Goal: Information Seeking & Learning: Learn about a topic

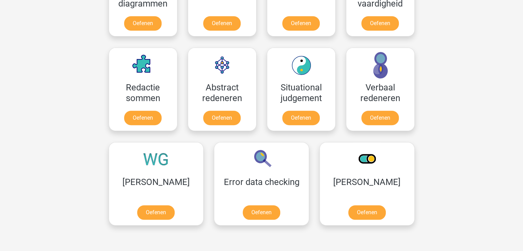
scroll to position [481, 0]
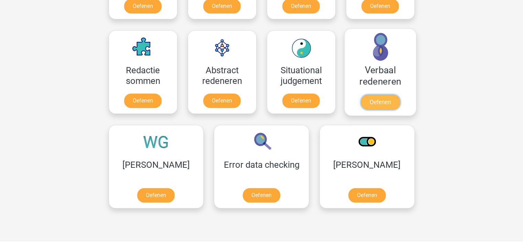
click at [396, 99] on link "Oefenen" at bounding box center [379, 102] width 39 height 15
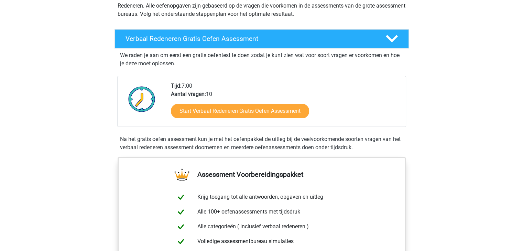
scroll to position [103, 0]
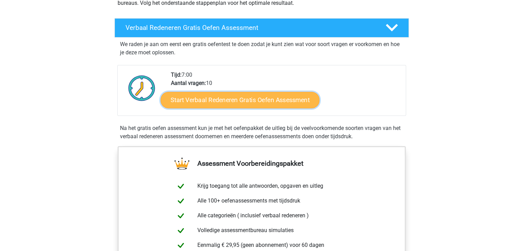
click at [261, 97] on link "Start Verbaal Redeneren Gratis Oefen Assessment" at bounding box center [240, 100] width 159 height 17
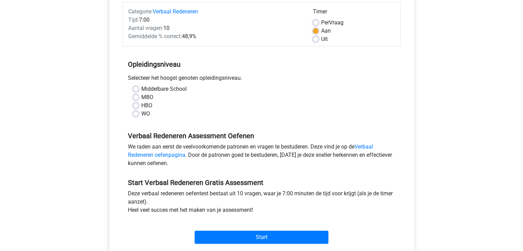
scroll to position [103, 0]
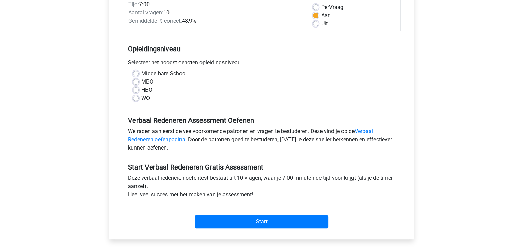
click at [141, 89] on label "HBO" at bounding box center [146, 90] width 11 height 8
click at [136, 89] on input "HBO" at bounding box center [136, 89] width 6 height 7
radio input "true"
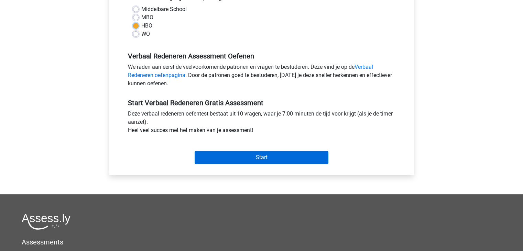
scroll to position [172, 0]
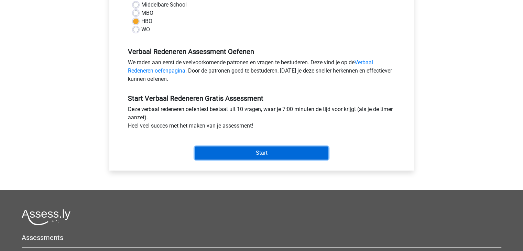
click at [261, 149] on input "Start" at bounding box center [262, 152] width 134 height 13
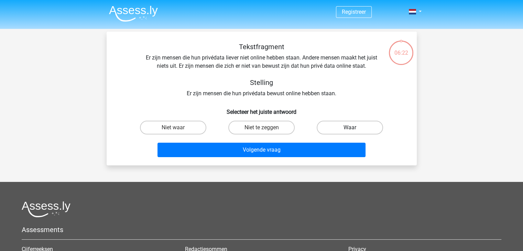
click at [336, 131] on label "Waar" at bounding box center [350, 128] width 66 height 14
click at [350, 131] on input "Waar" at bounding box center [352, 130] width 4 height 4
radio input "true"
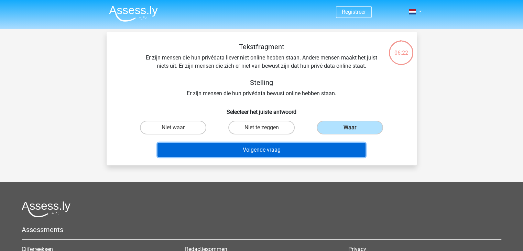
click at [322, 147] on button "Volgende vraag" at bounding box center [261, 150] width 208 height 14
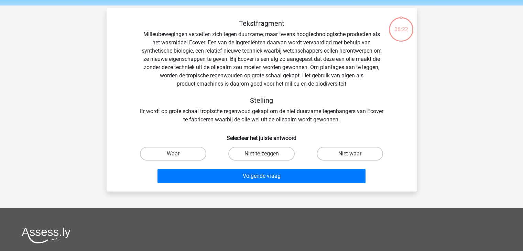
scroll to position [32, 0]
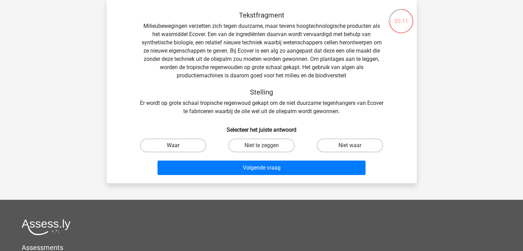
click at [183, 143] on label "Waar" at bounding box center [173, 146] width 66 height 14
click at [177, 145] on input "Waar" at bounding box center [175, 147] width 4 height 4
radio input "true"
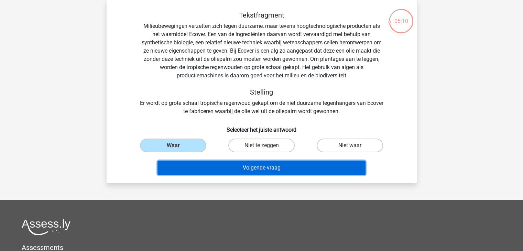
click at [288, 167] on button "Volgende vraag" at bounding box center [261, 168] width 208 height 14
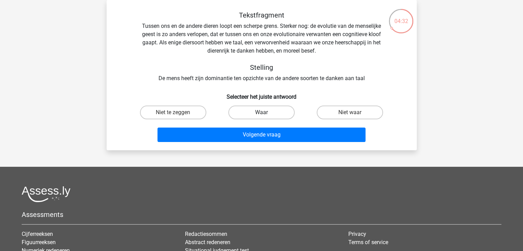
click at [266, 109] on label "Waar" at bounding box center [261, 113] width 66 height 14
click at [266, 112] on input "Waar" at bounding box center [263, 114] width 4 height 4
radio input "true"
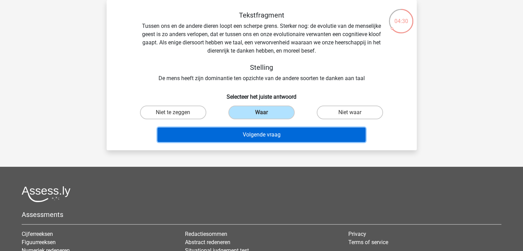
click at [277, 135] on button "Volgende vraag" at bounding box center [261, 135] width 208 height 14
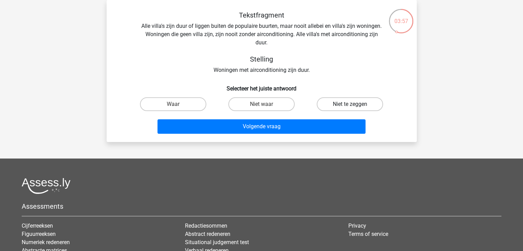
click at [343, 102] on label "Niet te zeggen" at bounding box center [350, 104] width 66 height 14
click at [350, 104] on input "Niet te zeggen" at bounding box center [352, 106] width 4 height 4
radio input "true"
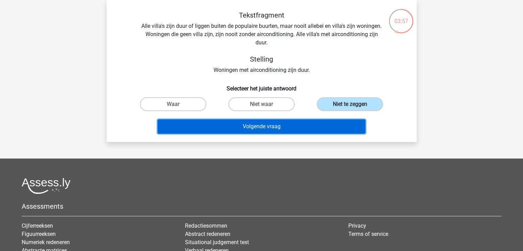
click at [321, 124] on button "Volgende vraag" at bounding box center [261, 126] width 208 height 14
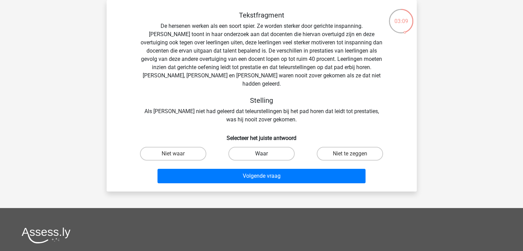
click at [250, 147] on label "Waar" at bounding box center [261, 154] width 66 height 14
click at [261, 154] on input "Waar" at bounding box center [263, 156] width 4 height 4
radio input "true"
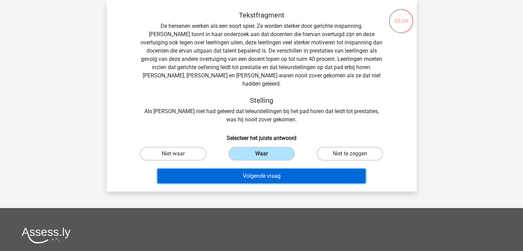
click at [251, 169] on button "Volgende vraag" at bounding box center [261, 176] width 208 height 14
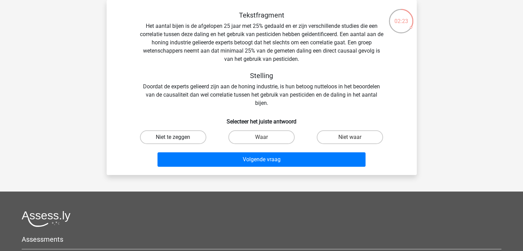
click at [171, 135] on label "Niet te zeggen" at bounding box center [173, 137] width 66 height 14
click at [173, 137] on input "Niet te zeggen" at bounding box center [175, 139] width 4 height 4
radio input "true"
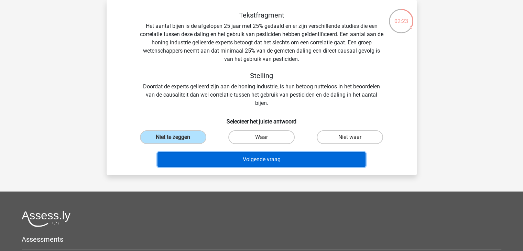
click at [252, 164] on button "Volgende vraag" at bounding box center [261, 159] width 208 height 14
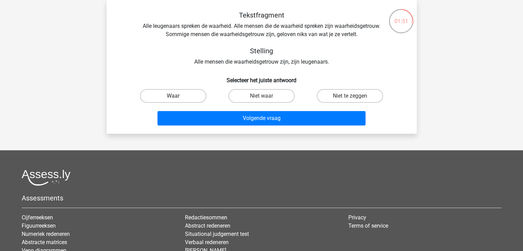
click at [190, 95] on label "Waar" at bounding box center [173, 96] width 66 height 14
click at [177, 96] on input "Waar" at bounding box center [175, 98] width 4 height 4
radio input "true"
click at [246, 110] on div "Volgende vraag" at bounding box center [262, 117] width 288 height 23
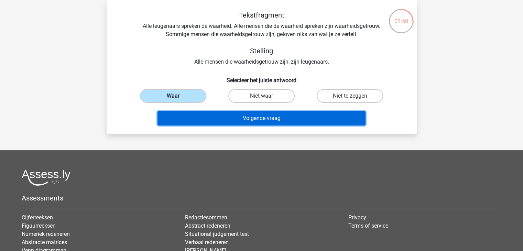
click at [245, 119] on button "Volgende vraag" at bounding box center [261, 118] width 208 height 14
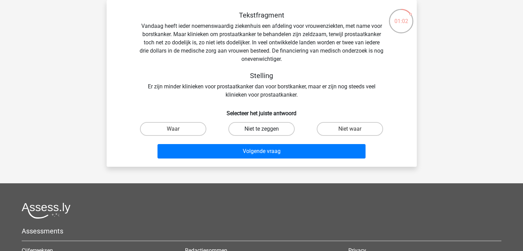
click at [273, 128] on label "Niet te zeggen" at bounding box center [261, 129] width 66 height 14
click at [266, 129] on input "Niet te zeggen" at bounding box center [263, 131] width 4 height 4
radio input "true"
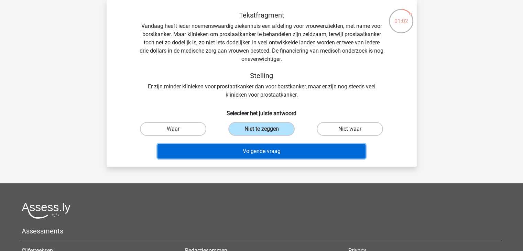
click at [279, 156] on button "Volgende vraag" at bounding box center [261, 151] width 208 height 14
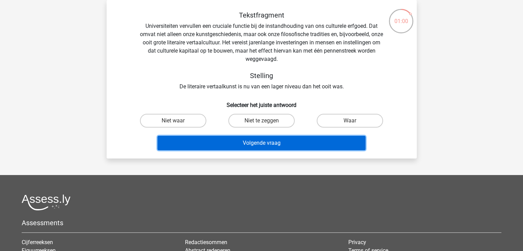
click at [275, 145] on button "Volgende vraag" at bounding box center [261, 143] width 208 height 14
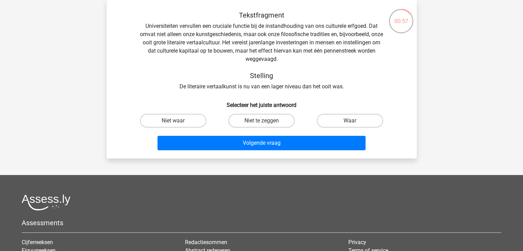
click at [347, 85] on div "Tekstfragment Universiteiten vervullen een cruciale functie bij de instandhoudi…" at bounding box center [262, 51] width 288 height 80
click at [194, 121] on label "Niet waar" at bounding box center [173, 121] width 66 height 14
click at [177, 121] on input "Niet waar" at bounding box center [175, 123] width 4 height 4
radio input "true"
click at [238, 123] on label "Niet te zeggen" at bounding box center [261, 121] width 66 height 14
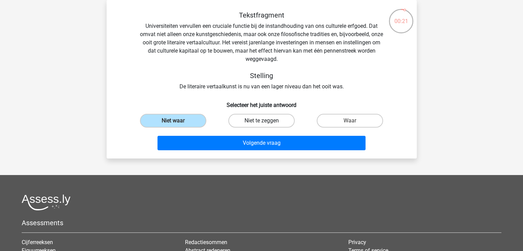
click at [261, 123] on input "Niet te zeggen" at bounding box center [263, 123] width 4 height 4
radio input "true"
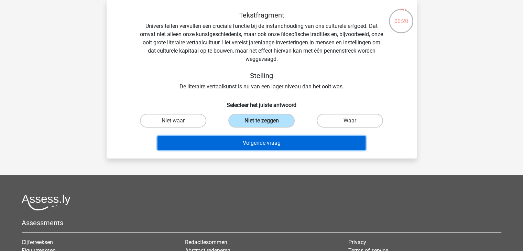
click at [240, 143] on button "Volgende vraag" at bounding box center [261, 143] width 208 height 14
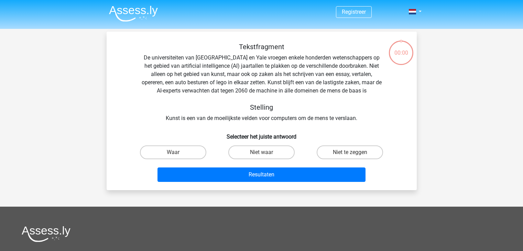
scroll to position [32, 0]
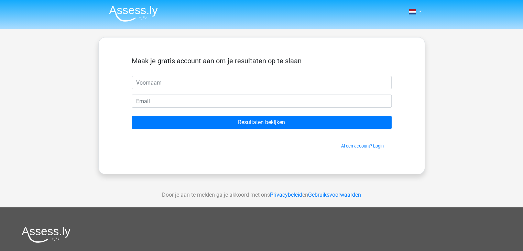
click at [192, 83] on input "text" at bounding box center [262, 82] width 260 height 13
type input "[PERSON_NAME]"
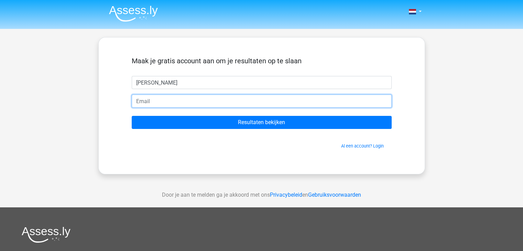
type input "J"
type input "[EMAIL_ADDRESS][DOMAIN_NAME]"
click at [132, 116] on input "Resultaten bekijken" at bounding box center [262, 122] width 260 height 13
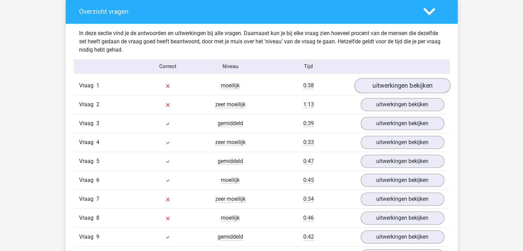
scroll to position [516, 0]
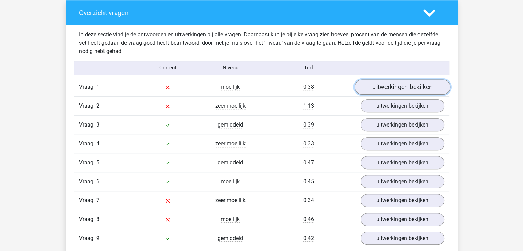
click at [410, 86] on link "uitwerkingen bekijken" at bounding box center [402, 86] width 96 height 15
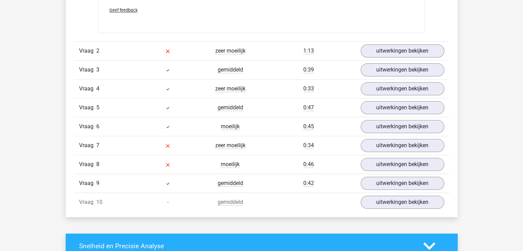
scroll to position [722, 0]
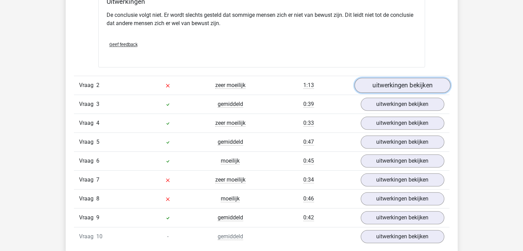
click at [436, 87] on link "uitwerkingen bekijken" at bounding box center [402, 85] width 96 height 15
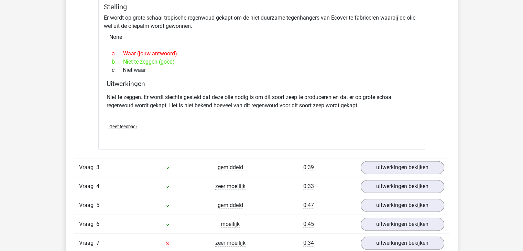
scroll to position [997, 0]
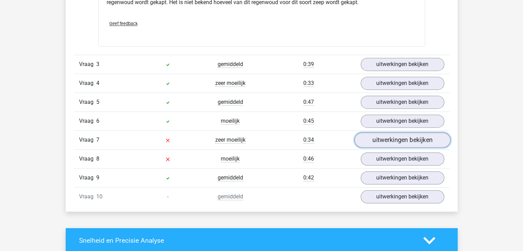
click at [392, 140] on link "uitwerkingen bekijken" at bounding box center [402, 140] width 96 height 15
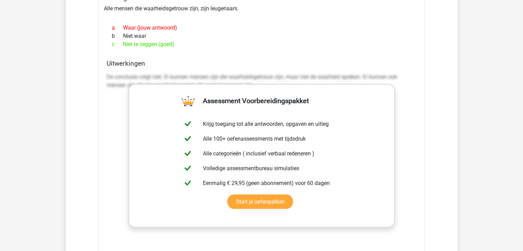
scroll to position [1134, 0]
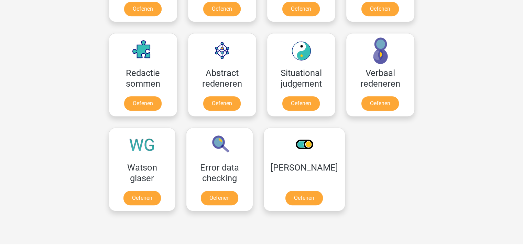
scroll to position [481, 0]
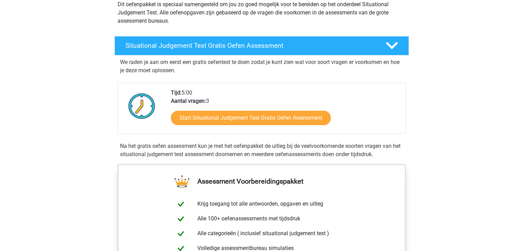
scroll to position [103, 0]
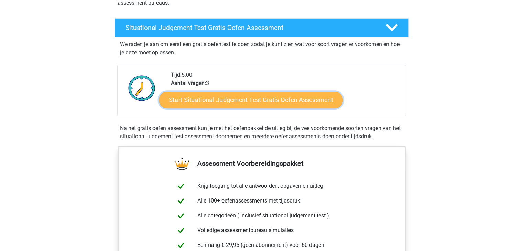
click at [226, 101] on link "Start Situational Judgement Test Gratis Oefen Assessment" at bounding box center [251, 100] width 184 height 17
click at [226, 99] on link "Start Situational Judgement Test Gratis Oefen Assessment" at bounding box center [251, 100] width 184 height 17
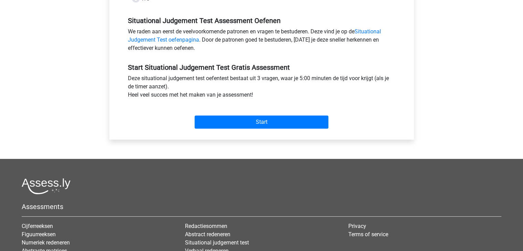
scroll to position [206, 0]
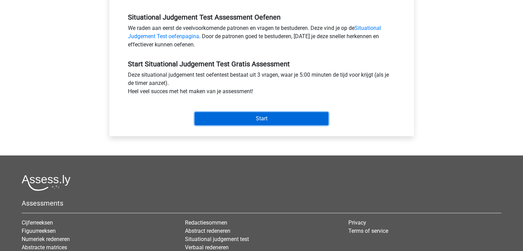
click at [240, 123] on input "Start" at bounding box center [262, 118] width 134 height 13
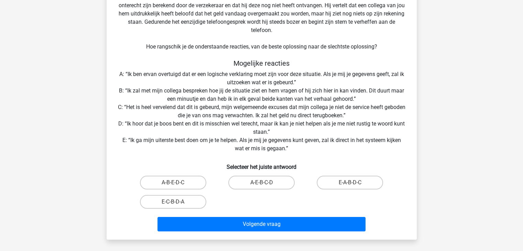
scroll to position [103, 0]
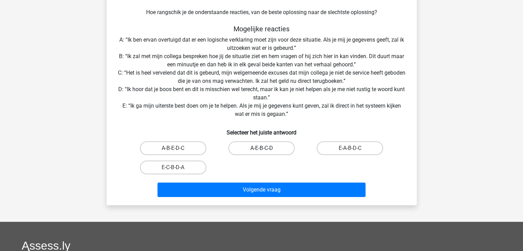
click at [251, 150] on label "A-E-B-C-D" at bounding box center [261, 148] width 66 height 14
click at [261, 150] on input "A-E-B-C-D" at bounding box center [263, 150] width 4 height 4
radio input "true"
click at [194, 152] on label "A-B-E-D-C" at bounding box center [173, 148] width 66 height 14
click at [177, 152] on input "A-B-E-D-C" at bounding box center [175, 150] width 4 height 4
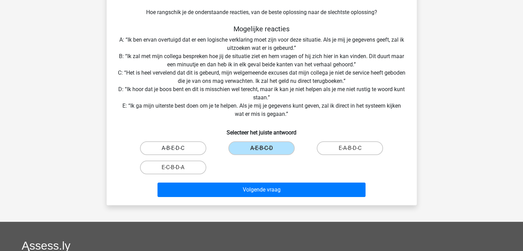
radio input "true"
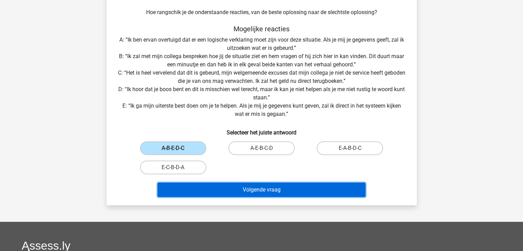
click at [221, 187] on button "Volgende vraag" at bounding box center [261, 190] width 208 height 14
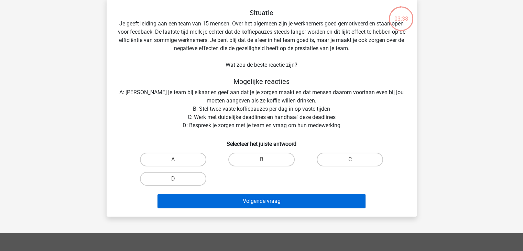
scroll to position [32, 0]
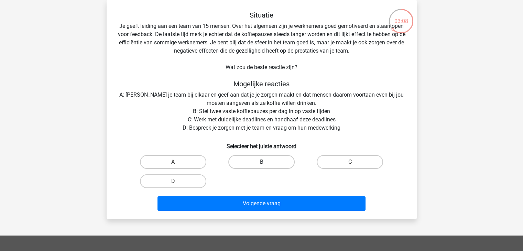
click at [257, 161] on label "B" at bounding box center [261, 162] width 66 height 14
click at [261, 162] on input "B" at bounding box center [263, 164] width 4 height 4
radio input "true"
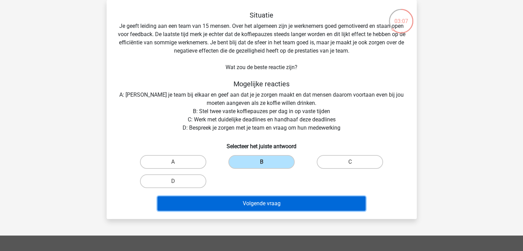
click at [264, 201] on button "Volgende vraag" at bounding box center [261, 203] width 208 height 14
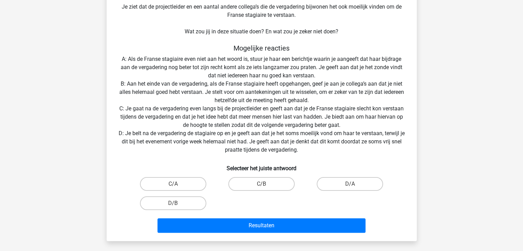
scroll to position [135, 0]
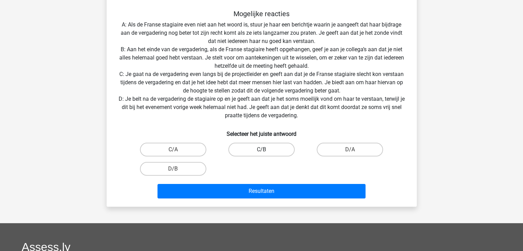
click at [247, 148] on label "C/B" at bounding box center [261, 150] width 66 height 14
click at [261, 150] on input "C/B" at bounding box center [263, 152] width 4 height 4
radio input "true"
click at [191, 151] on label "C/A" at bounding box center [173, 150] width 66 height 14
click at [177, 151] on input "C/A" at bounding box center [175, 152] width 4 height 4
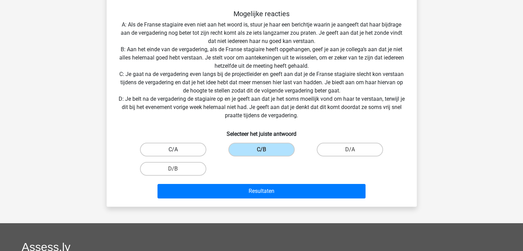
radio input "true"
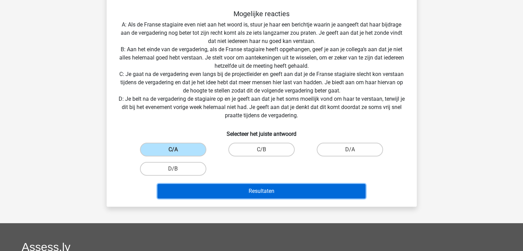
click at [225, 194] on button "Resultaten" at bounding box center [261, 191] width 208 height 14
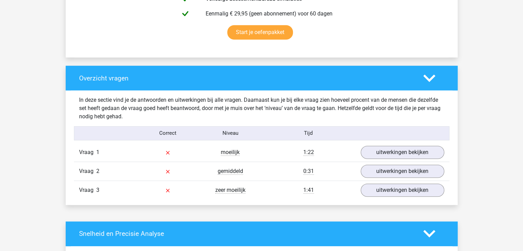
scroll to position [550, 0]
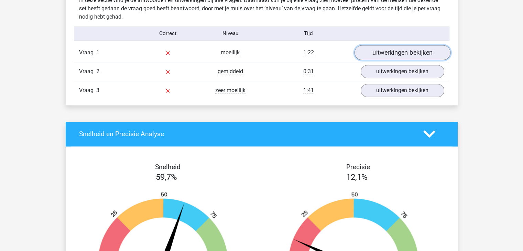
click at [391, 51] on link "uitwerkingen bekijken" at bounding box center [402, 52] width 96 height 15
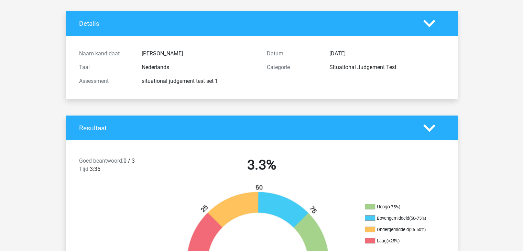
scroll to position [0, 0]
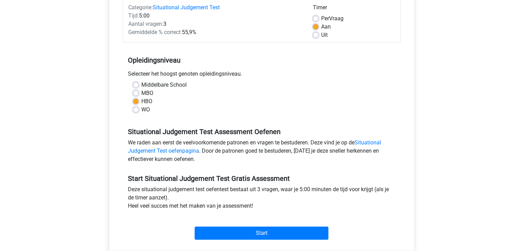
scroll to position [138, 0]
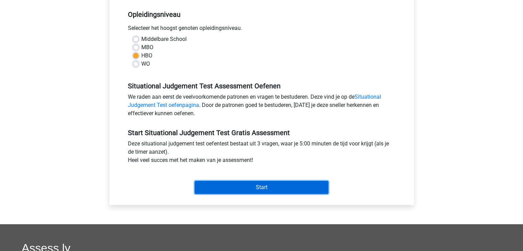
click at [253, 192] on input "Start" at bounding box center [262, 187] width 134 height 13
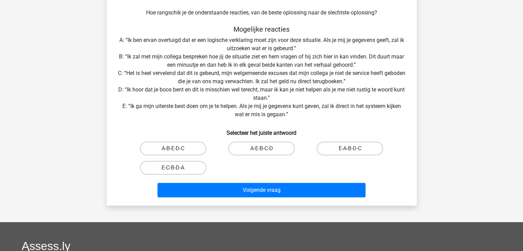
scroll to position [103, 0]
click at [349, 147] on label "E-A-B-D-C" at bounding box center [350, 148] width 66 height 14
click at [350, 148] on input "E-A-B-D-C" at bounding box center [352, 150] width 4 height 4
radio input "true"
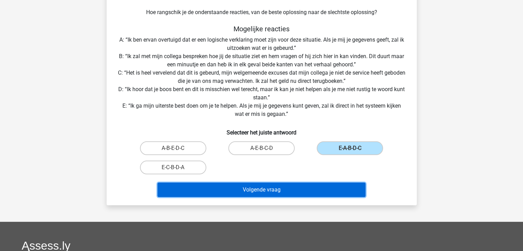
click at [327, 188] on button "Volgende vraag" at bounding box center [261, 190] width 208 height 14
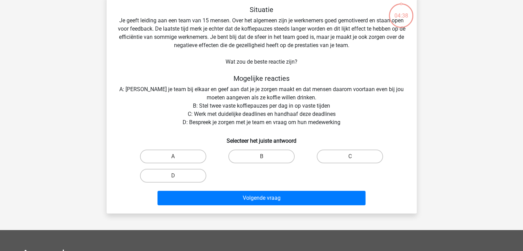
scroll to position [32, 0]
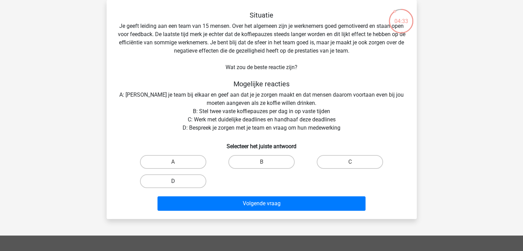
click at [163, 180] on label "D" at bounding box center [173, 181] width 66 height 14
click at [173, 181] on input "D" at bounding box center [175, 183] width 4 height 4
radio input "true"
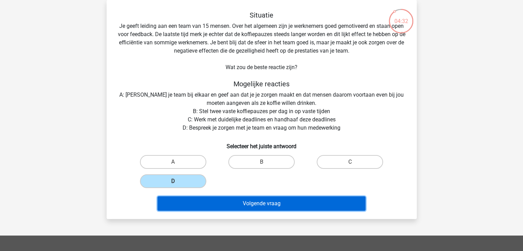
click at [226, 205] on button "Volgende vraag" at bounding box center [261, 203] width 208 height 14
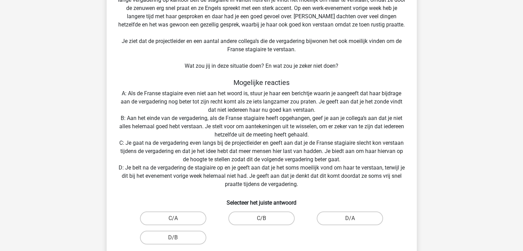
scroll to position [100, 0]
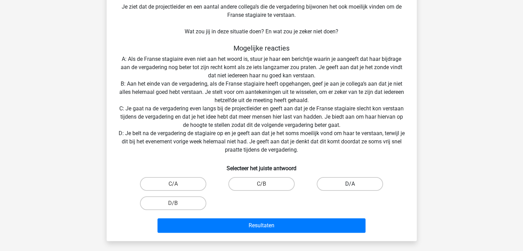
click at [357, 190] on label "D/A" at bounding box center [350, 184] width 66 height 14
click at [354, 188] on input "D/A" at bounding box center [352, 186] width 4 height 4
radio input "true"
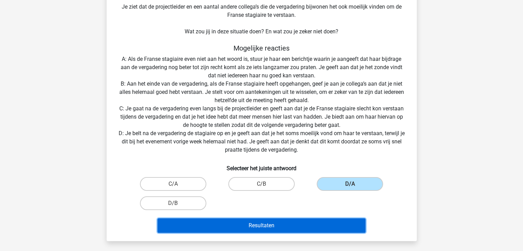
click at [325, 228] on button "Resultaten" at bounding box center [261, 225] width 208 height 14
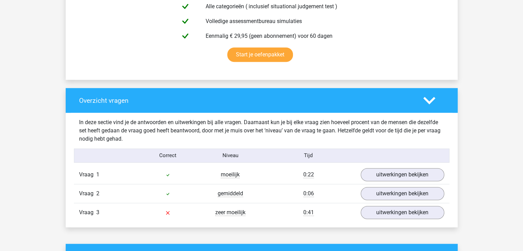
scroll to position [516, 0]
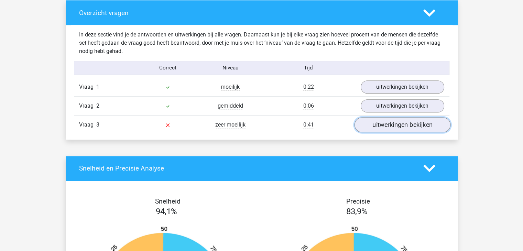
click at [408, 128] on link "uitwerkingen bekijken" at bounding box center [402, 124] width 96 height 15
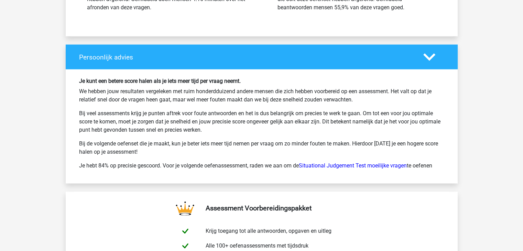
scroll to position [1409, 0]
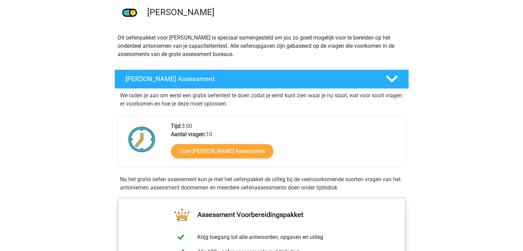
scroll to position [69, 0]
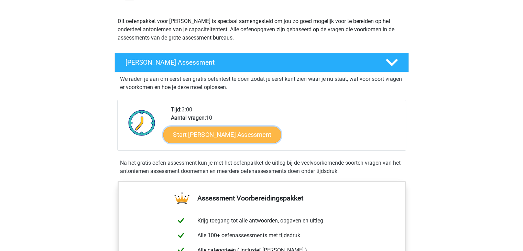
click at [248, 140] on link "Start [PERSON_NAME] Assessment" at bounding box center [222, 134] width 118 height 17
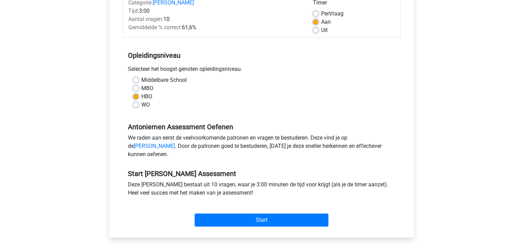
scroll to position [103, 0]
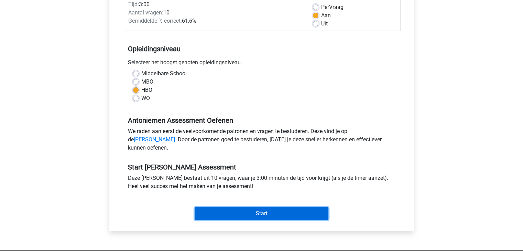
click at [240, 220] on input "Start" at bounding box center [262, 213] width 134 height 13
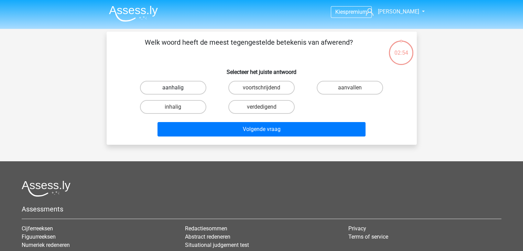
click at [168, 86] on label "aanhalig" at bounding box center [173, 88] width 66 height 14
click at [173, 88] on input "aanhalig" at bounding box center [175, 90] width 4 height 4
radio input "true"
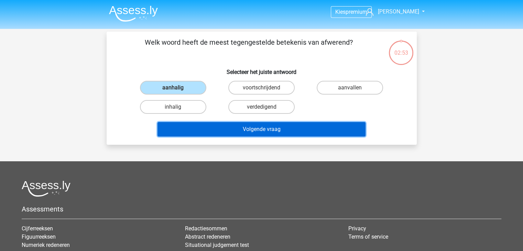
click at [245, 135] on button "Volgende vraag" at bounding box center [261, 129] width 208 height 14
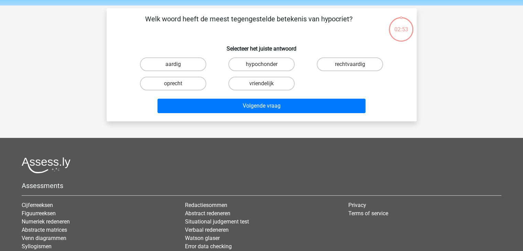
scroll to position [32, 0]
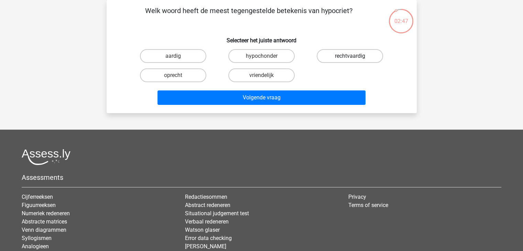
click at [342, 59] on label "rechtvaardig" at bounding box center [350, 56] width 66 height 14
click at [350, 59] on input "rechtvaardig" at bounding box center [352, 58] width 4 height 4
radio input "true"
drag, startPoint x: 176, startPoint y: 83, endPoint x: 175, endPoint y: 79, distance: 3.8
click at [176, 83] on div "oprecht" at bounding box center [173, 75] width 88 height 19
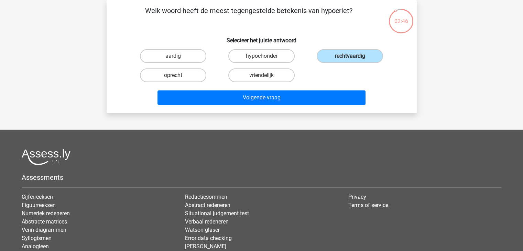
click at [176, 75] on input "oprecht" at bounding box center [175, 77] width 4 height 4
radio input "true"
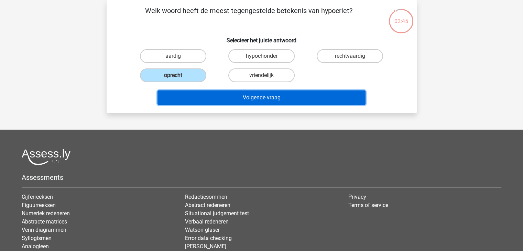
click at [226, 97] on button "Volgende vraag" at bounding box center [261, 97] width 208 height 14
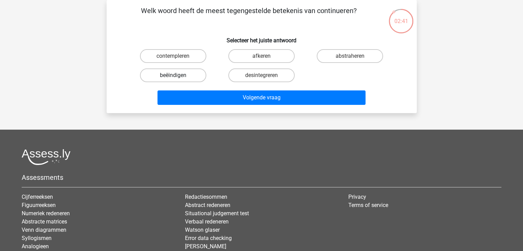
click at [180, 77] on label "beëindigen" at bounding box center [173, 75] width 66 height 14
click at [177, 77] on input "beëindigen" at bounding box center [175, 77] width 4 height 4
radio input "true"
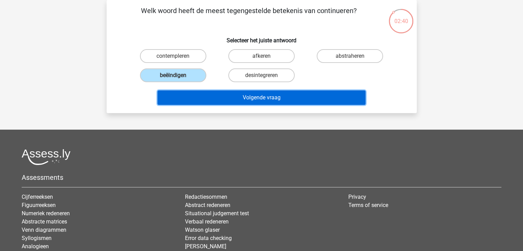
click at [221, 102] on button "Volgende vraag" at bounding box center [261, 97] width 208 height 14
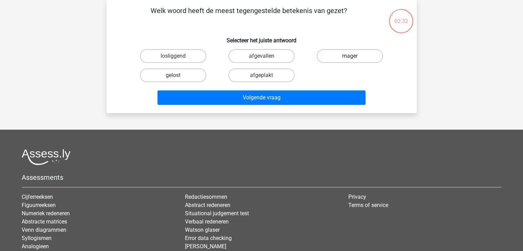
click at [339, 60] on label "mager" at bounding box center [350, 56] width 66 height 14
click at [350, 60] on input "mager" at bounding box center [352, 58] width 4 height 4
radio input "true"
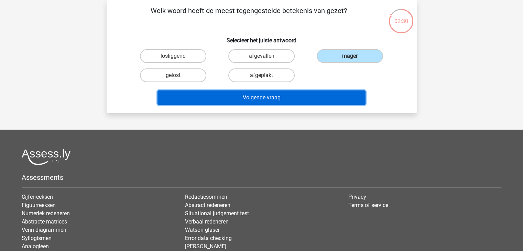
click at [301, 100] on button "Volgende vraag" at bounding box center [261, 97] width 208 height 14
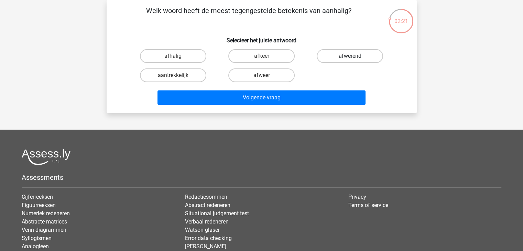
click at [340, 57] on label "afwerend" at bounding box center [350, 56] width 66 height 14
click at [350, 57] on input "afwerend" at bounding box center [352, 58] width 4 height 4
radio input "true"
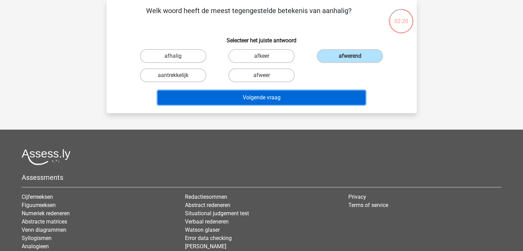
click at [288, 97] on button "Volgende vraag" at bounding box center [261, 97] width 208 height 14
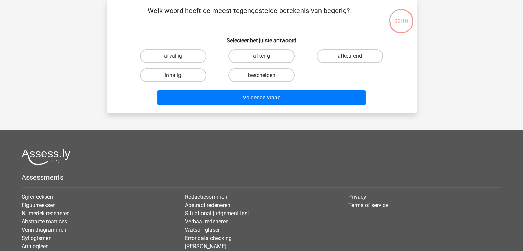
drag, startPoint x: 267, startPoint y: 58, endPoint x: 359, endPoint y: 45, distance: 93.4
click at [359, 45] on div "Welk woord heeft de meest tegengestelde betekenis van begerig? Selecteer het ju…" at bounding box center [261, 57] width 305 height 102
click at [352, 56] on input "afkeurend" at bounding box center [352, 58] width 4 height 4
radio input "true"
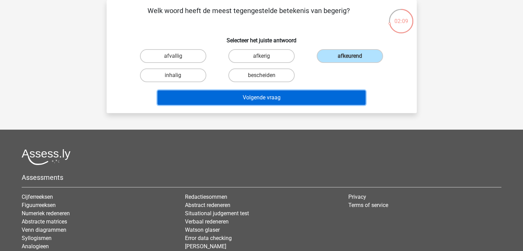
click at [288, 100] on button "Volgende vraag" at bounding box center [261, 97] width 208 height 14
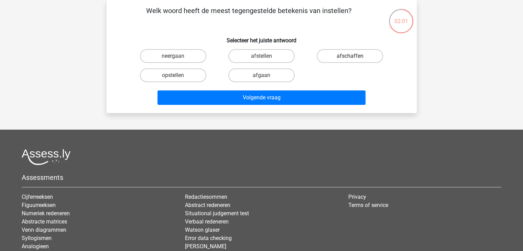
click at [351, 55] on label "afschaffen" at bounding box center [350, 56] width 66 height 14
click at [351, 56] on input "afschaffen" at bounding box center [352, 58] width 4 height 4
radio input "true"
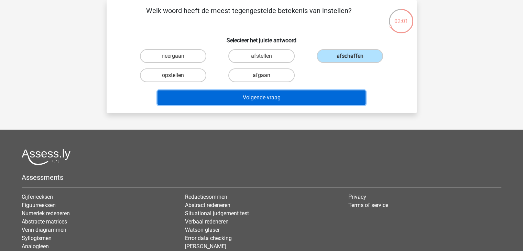
click at [311, 99] on button "Volgende vraag" at bounding box center [261, 97] width 208 height 14
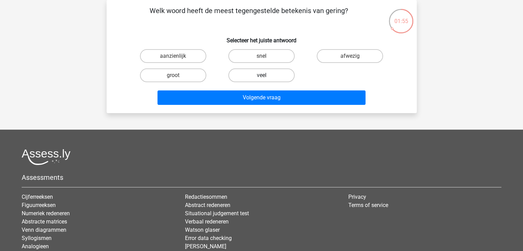
click at [275, 78] on label "veel" at bounding box center [261, 75] width 66 height 14
click at [266, 78] on input "veel" at bounding box center [263, 77] width 4 height 4
radio input "true"
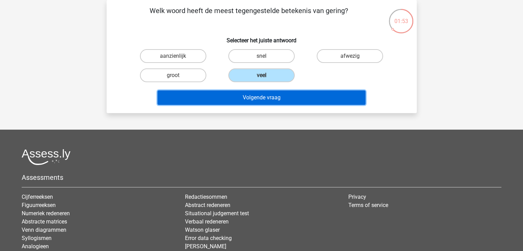
click at [284, 99] on button "Volgende vraag" at bounding box center [261, 97] width 208 height 14
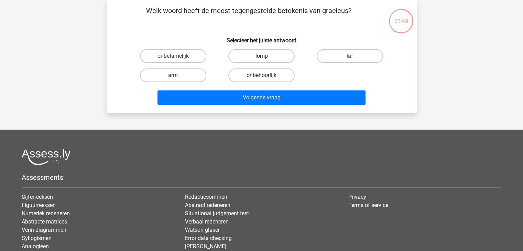
click at [240, 55] on label "lomp" at bounding box center [261, 56] width 66 height 14
click at [261, 56] on input "lomp" at bounding box center [263, 58] width 4 height 4
radio input "true"
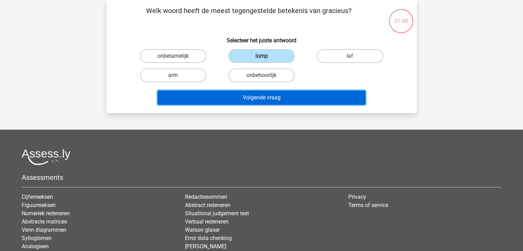
click at [229, 94] on button "Volgende vraag" at bounding box center [261, 97] width 208 height 14
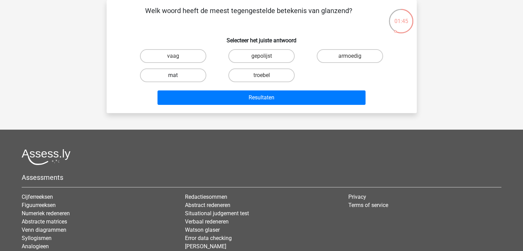
click at [168, 72] on label "mat" at bounding box center [173, 75] width 66 height 14
click at [173, 75] on input "mat" at bounding box center [175, 77] width 4 height 4
radio input "true"
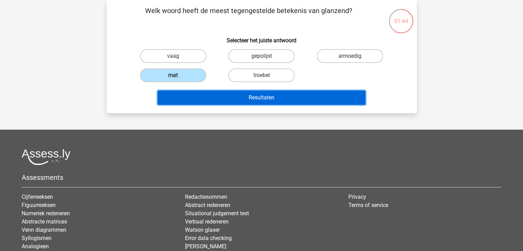
click at [276, 96] on button "Resultaten" at bounding box center [261, 97] width 208 height 14
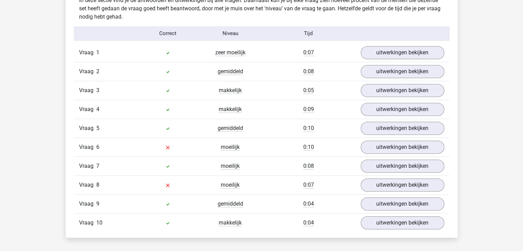
scroll to position [584, 0]
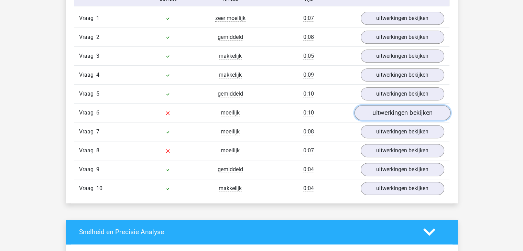
click at [398, 109] on link "uitwerkingen bekijken" at bounding box center [402, 112] width 96 height 15
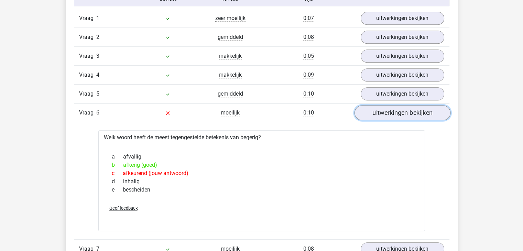
click at [398, 112] on link "uitwerkingen bekijken" at bounding box center [402, 112] width 96 height 15
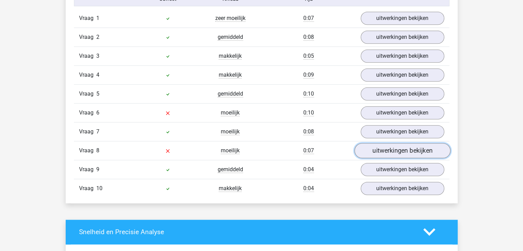
click at [391, 150] on link "uitwerkingen bekijken" at bounding box center [402, 150] width 96 height 15
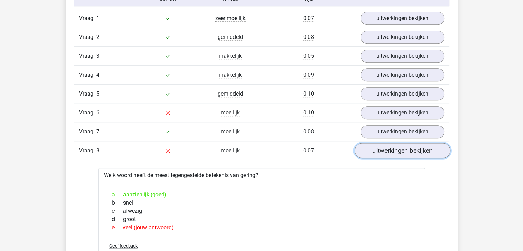
click at [391, 150] on link "uitwerkingen bekijken" at bounding box center [402, 150] width 96 height 15
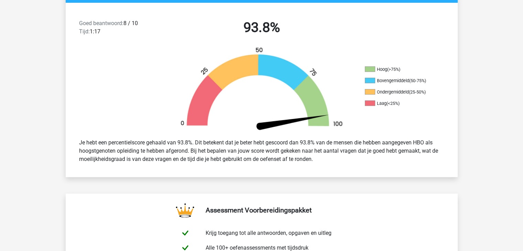
scroll to position [0, 0]
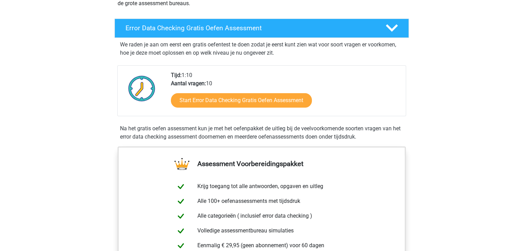
scroll to position [103, 0]
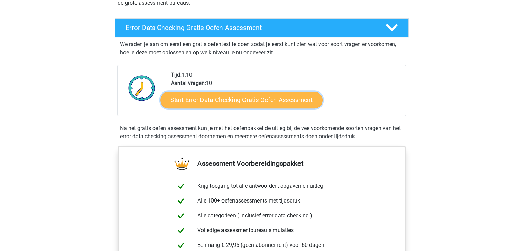
click at [243, 98] on link "Start Error Data Checking Gratis Oefen Assessment" at bounding box center [241, 100] width 162 height 17
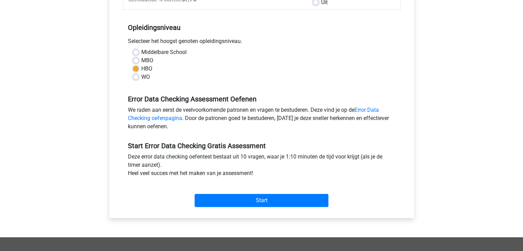
scroll to position [138, 0]
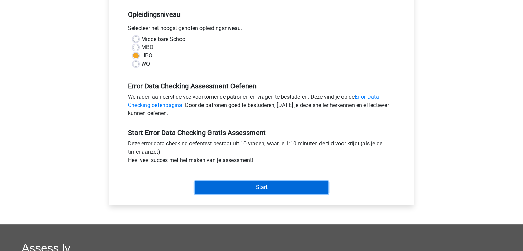
click at [282, 186] on input "Start" at bounding box center [262, 187] width 134 height 13
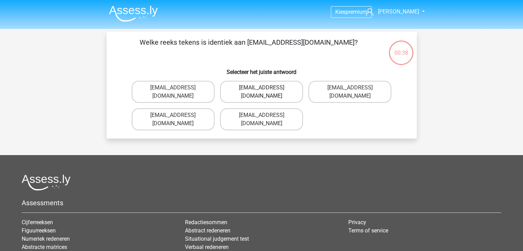
click at [273, 89] on label "[EMAIL_ADDRESS][DOMAIN_NAME]" at bounding box center [261, 92] width 83 height 22
click at [266, 89] on input "[EMAIL_ADDRESS][DOMAIN_NAME]" at bounding box center [263, 90] width 4 height 4
radio input "true"
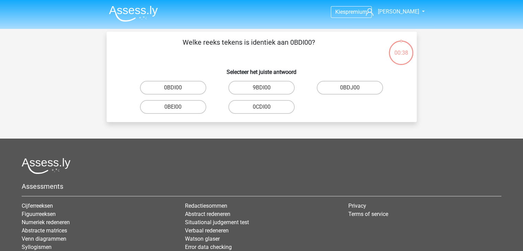
scroll to position [32, 0]
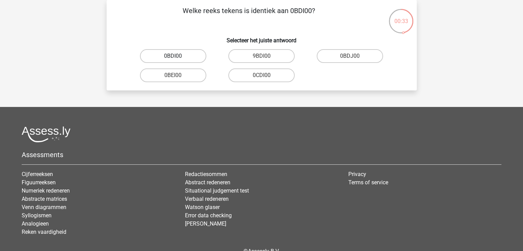
click at [182, 58] on label "0BDI00" at bounding box center [173, 56] width 66 height 14
click at [177, 58] on input "0BDI00" at bounding box center [175, 58] width 4 height 4
radio input "true"
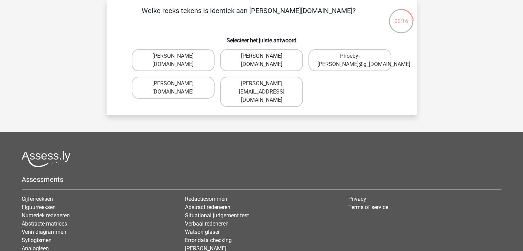
click at [274, 65] on label "[PERSON_NAME][DOMAIN_NAME]" at bounding box center [261, 60] width 83 height 22
click at [266, 61] on input "Phoebe-Patterson@g_mail.gr" at bounding box center [263, 58] width 4 height 4
radio input "true"
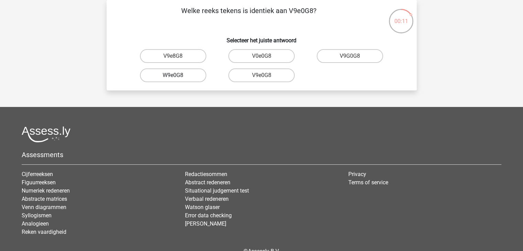
click at [193, 76] on label "W9e0G8" at bounding box center [173, 75] width 66 height 14
click at [177, 76] on input "W9e0G8" at bounding box center [175, 77] width 4 height 4
radio input "true"
click at [178, 77] on label "91051S" at bounding box center [173, 75] width 66 height 14
click at [177, 77] on input "91051S" at bounding box center [175, 77] width 4 height 4
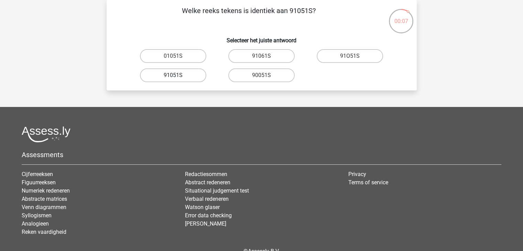
radio input "true"
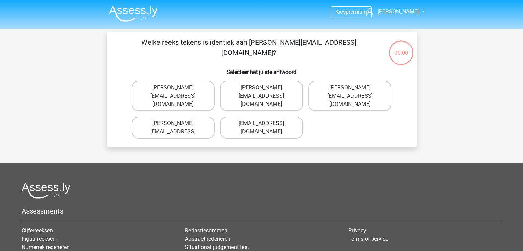
scroll to position [32, 0]
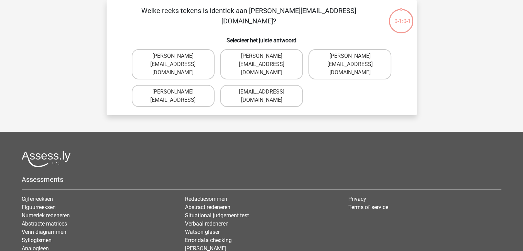
click at [245, 85] on label "[EMAIL_ADDRESS][DOMAIN_NAME]" at bounding box center [261, 96] width 83 height 22
click at [261, 92] on input "[EMAIL_ADDRESS][DOMAIN_NAME]" at bounding box center [263, 94] width 4 height 4
radio input "true"
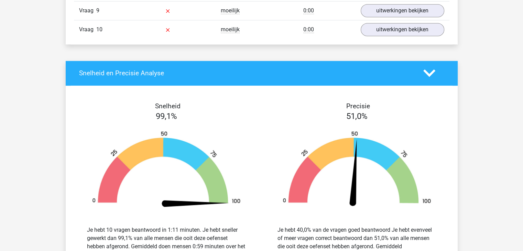
scroll to position [653, 0]
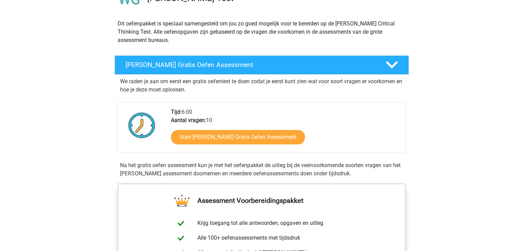
scroll to position [69, 0]
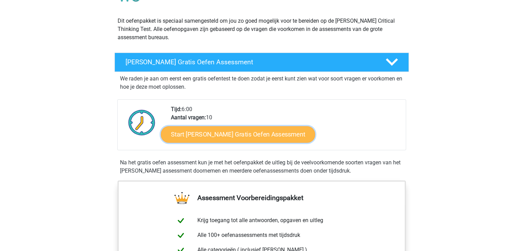
click at [234, 136] on link "Start Watson Glaser Gratis Oefen Assessment" at bounding box center [238, 134] width 154 height 17
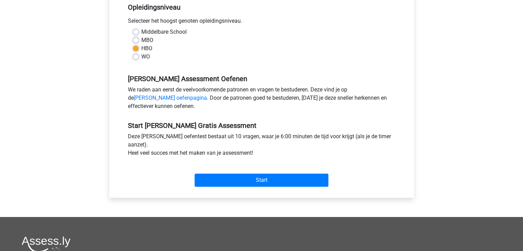
scroll to position [172, 0]
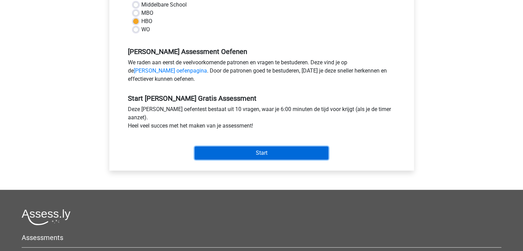
click at [251, 153] on input "Start" at bounding box center [262, 152] width 134 height 13
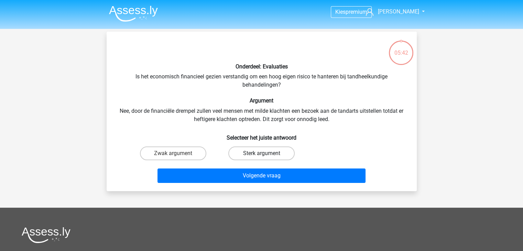
click at [259, 154] on label "Sterk argument" at bounding box center [261, 153] width 66 height 14
click at [261, 154] on input "Sterk argument" at bounding box center [263, 155] width 4 height 4
radio input "true"
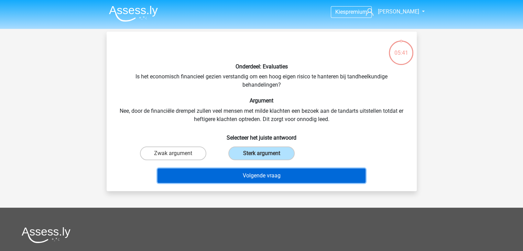
click at [254, 177] on button "Volgende vraag" at bounding box center [261, 175] width 208 height 14
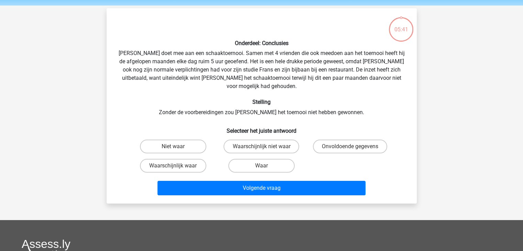
scroll to position [32, 0]
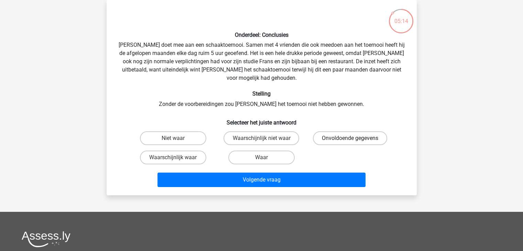
click at [341, 131] on label "Onvoldoende gegevens" at bounding box center [350, 138] width 74 height 14
click at [350, 138] on input "Onvoldoende gegevens" at bounding box center [352, 140] width 4 height 4
radio input "true"
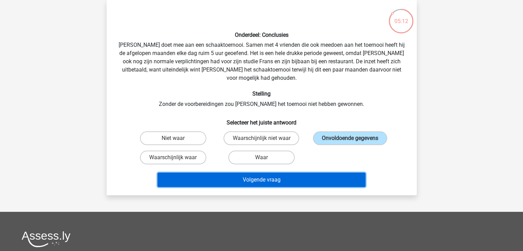
click at [305, 173] on button "Volgende vraag" at bounding box center [261, 180] width 208 height 14
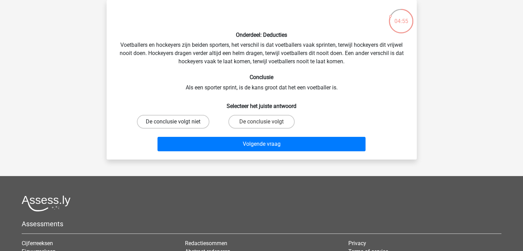
click at [162, 121] on label "De conclusie volgt niet" at bounding box center [173, 122] width 73 height 14
click at [173, 122] on input "De conclusie volgt niet" at bounding box center [175, 124] width 4 height 4
radio input "true"
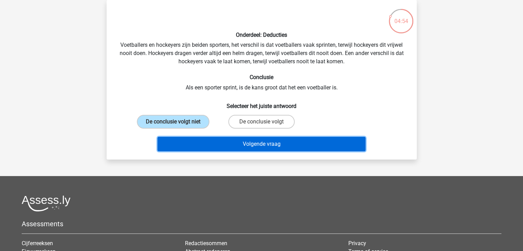
click at [225, 142] on button "Volgende vraag" at bounding box center [261, 144] width 208 height 14
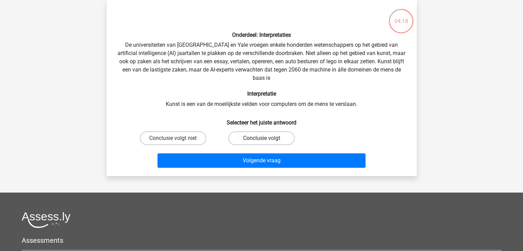
click at [254, 136] on label "Conclusie volgt" at bounding box center [261, 138] width 66 height 14
click at [261, 138] on input "Conclusie volgt" at bounding box center [263, 140] width 4 height 4
radio input "true"
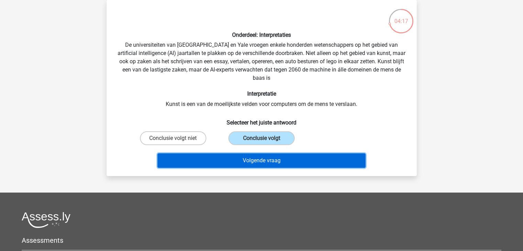
click at [261, 155] on button "Volgende vraag" at bounding box center [261, 160] width 208 height 14
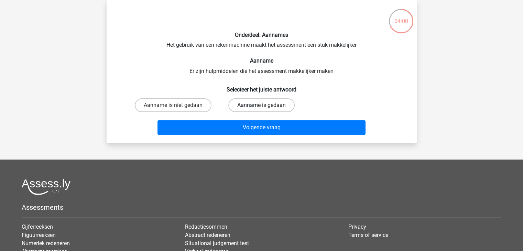
click at [274, 104] on label "Aanname is gedaan" at bounding box center [261, 105] width 66 height 14
click at [266, 105] on input "Aanname is gedaan" at bounding box center [263, 107] width 4 height 4
radio input "true"
click at [275, 110] on label "Aanname is gedaan" at bounding box center [261, 105] width 66 height 14
click at [266, 110] on input "Aanname is gedaan" at bounding box center [263, 107] width 4 height 4
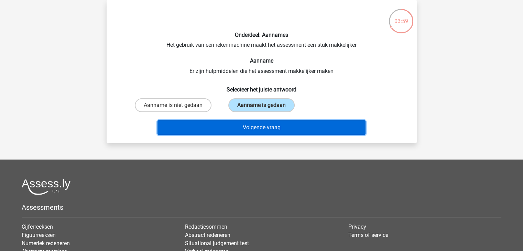
click at [276, 123] on button "Volgende vraag" at bounding box center [261, 127] width 208 height 14
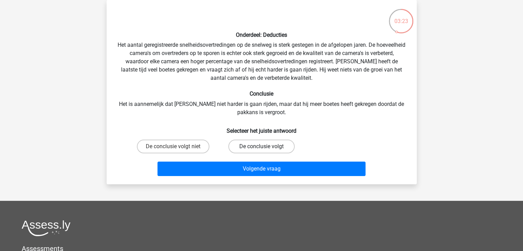
click at [255, 146] on label "De conclusie volgt" at bounding box center [261, 147] width 66 height 14
click at [261, 146] on input "De conclusie volgt" at bounding box center [263, 148] width 4 height 4
radio input "true"
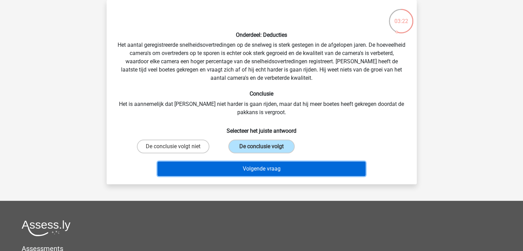
click at [264, 166] on button "Volgende vraag" at bounding box center [261, 169] width 208 height 14
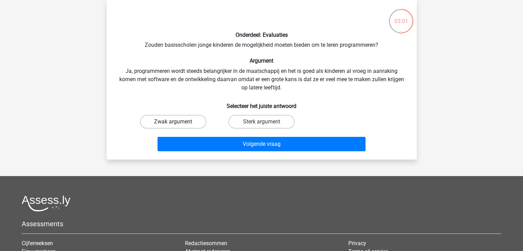
click at [188, 120] on label "Zwak argument" at bounding box center [173, 122] width 66 height 14
click at [177, 122] on input "Zwak argument" at bounding box center [175, 124] width 4 height 4
radio input "true"
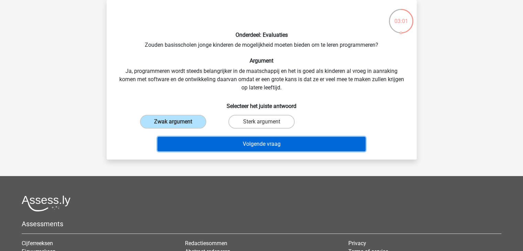
click at [267, 147] on button "Volgende vraag" at bounding box center [261, 144] width 208 height 14
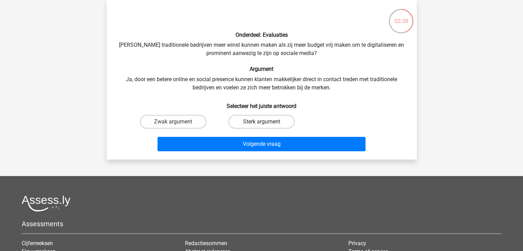
click at [260, 123] on label "Sterk argument" at bounding box center [261, 122] width 66 height 14
click at [261, 123] on input "Sterk argument" at bounding box center [263, 124] width 4 height 4
radio input "true"
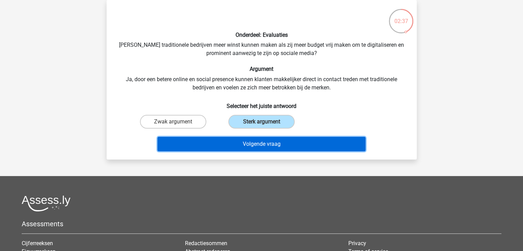
click at [265, 139] on button "Volgende vraag" at bounding box center [261, 144] width 208 height 14
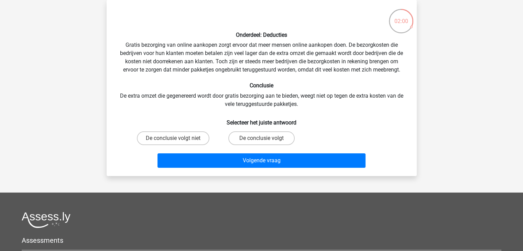
click at [177, 138] on input "De conclusie volgt niet" at bounding box center [175, 140] width 4 height 4
radio input "true"
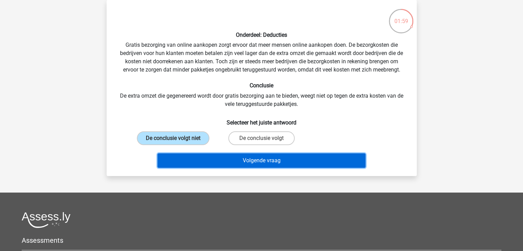
click at [248, 159] on button "Volgende vraag" at bounding box center [261, 160] width 208 height 14
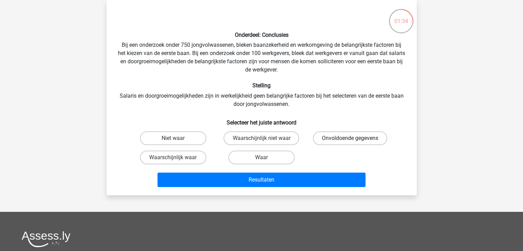
click at [358, 136] on label "Onvoldoende gegevens" at bounding box center [350, 138] width 74 height 14
click at [354, 138] on input "Onvoldoende gegevens" at bounding box center [352, 140] width 4 height 4
radio input "true"
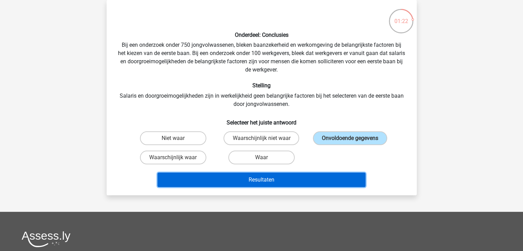
click at [327, 176] on button "Resultaten" at bounding box center [261, 180] width 208 height 14
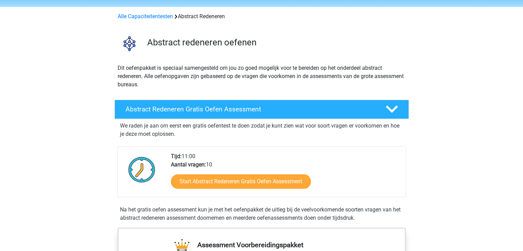
scroll to position [69, 0]
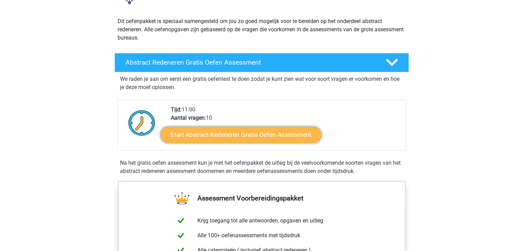
click at [286, 133] on link "Start Abstract Redeneren Gratis Oefen Assessment" at bounding box center [240, 134] width 161 height 17
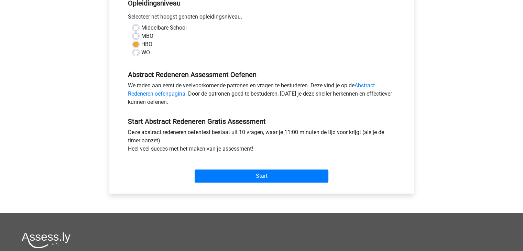
scroll to position [172, 0]
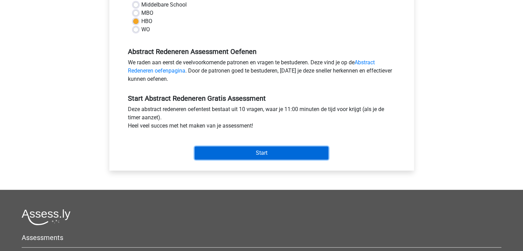
click at [294, 156] on input "Start" at bounding box center [262, 152] width 134 height 13
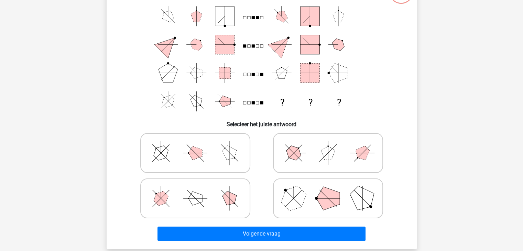
scroll to position [69, 0]
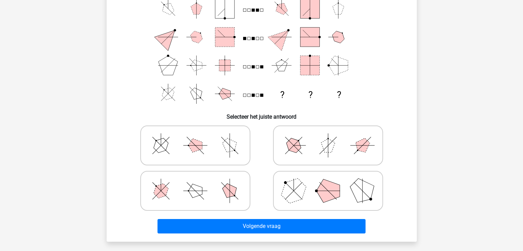
click at [234, 157] on icon at bounding box center [195, 145] width 103 height 34
click at [200, 137] on input "radio" at bounding box center [197, 134] width 4 height 4
radio input "true"
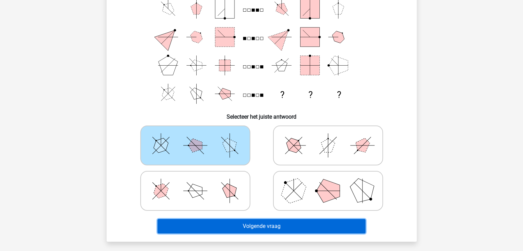
click at [312, 219] on button "Volgende vraag" at bounding box center [261, 226] width 208 height 14
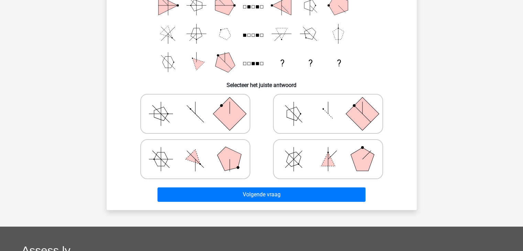
scroll to position [66, 0]
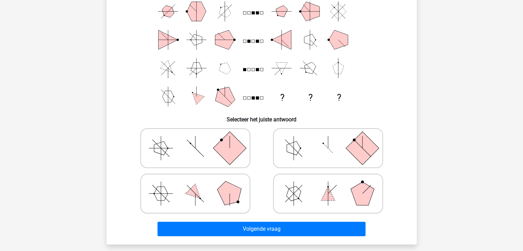
click at [301, 197] on icon at bounding box center [327, 193] width 103 height 34
click at [328, 185] on input "radio" at bounding box center [330, 182] width 4 height 4
radio input "true"
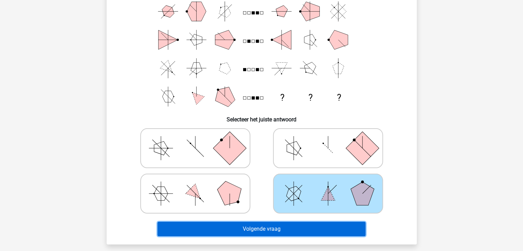
click at [282, 234] on button "Volgende vraag" at bounding box center [261, 229] width 208 height 14
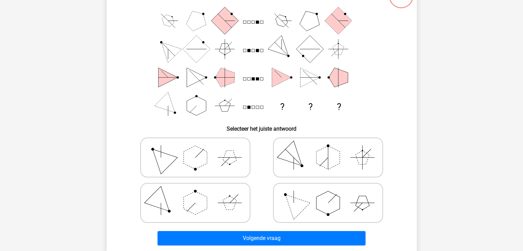
scroll to position [69, 0]
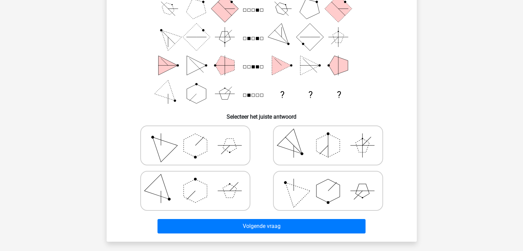
click at [200, 191] on polygon at bounding box center [195, 190] width 23 height 23
click at [200, 182] on input "radio" at bounding box center [197, 180] width 4 height 4
radio input "true"
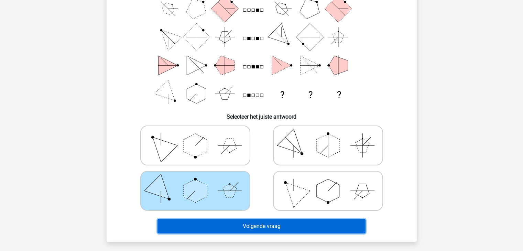
click at [222, 228] on button "Volgende vraag" at bounding box center [261, 226] width 208 height 14
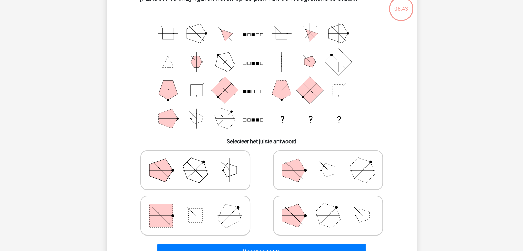
scroll to position [32, 0]
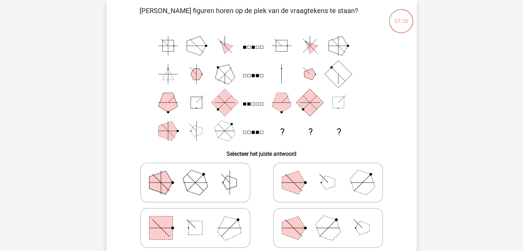
click at [320, 166] on icon at bounding box center [327, 182] width 103 height 34
click at [328, 169] on input "radio" at bounding box center [330, 171] width 4 height 4
radio input "true"
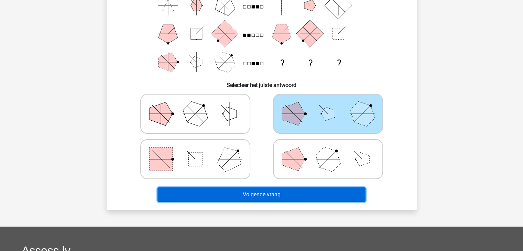
click at [291, 195] on button "Volgende vraag" at bounding box center [261, 194] width 208 height 14
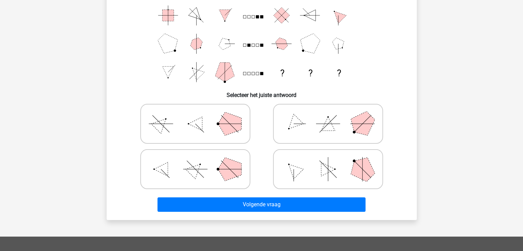
scroll to position [100, 0]
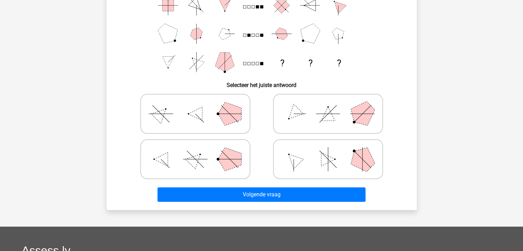
click at [302, 167] on icon at bounding box center [327, 159] width 103 height 34
click at [328, 151] on input "radio" at bounding box center [330, 148] width 4 height 4
radio input "true"
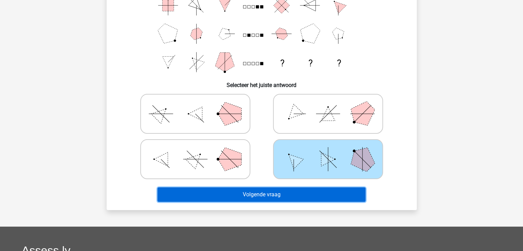
click at [293, 196] on button "Volgende vraag" at bounding box center [261, 194] width 208 height 14
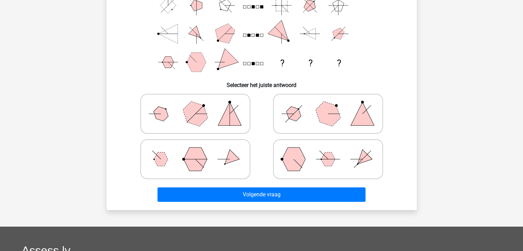
click at [266, 138] on div at bounding box center [328, 158] width 133 height 45
click at [321, 155] on icon at bounding box center [327, 159] width 103 height 34
click at [328, 151] on input "radio" at bounding box center [330, 148] width 4 height 4
radio input "true"
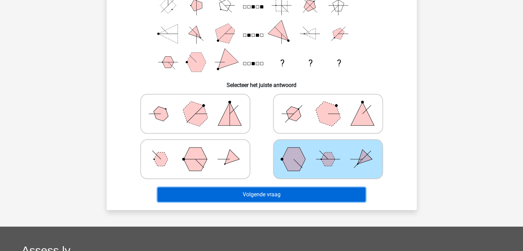
click at [263, 198] on button "Volgende vraag" at bounding box center [261, 194] width 208 height 14
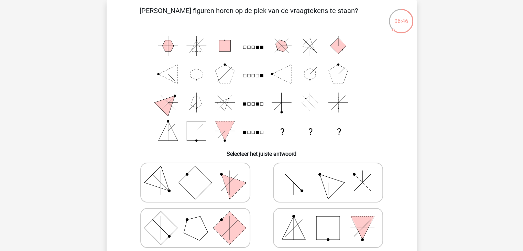
scroll to position [66, 0]
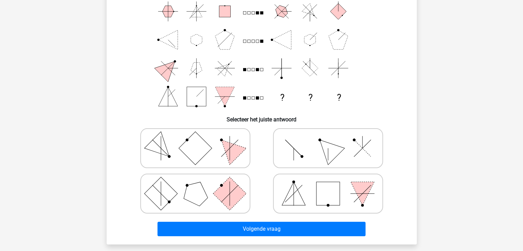
click at [315, 138] on icon at bounding box center [327, 148] width 103 height 34
click at [328, 138] on input "radio" at bounding box center [330, 137] width 4 height 4
radio input "true"
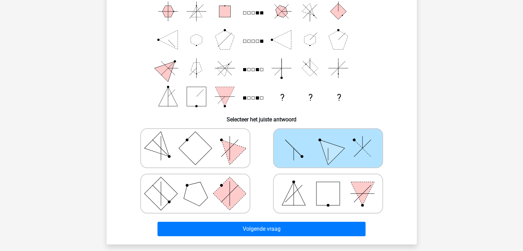
click at [300, 236] on div "Volgende vraag" at bounding box center [261, 230] width 265 height 17
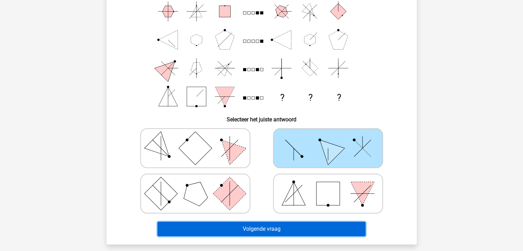
click at [299, 229] on button "Volgende vraag" at bounding box center [261, 229] width 208 height 14
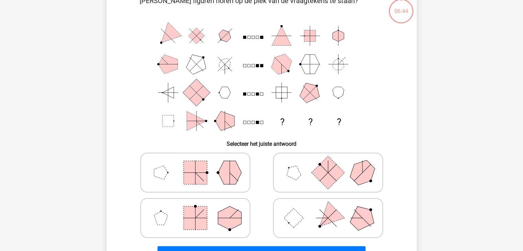
scroll to position [32, 0]
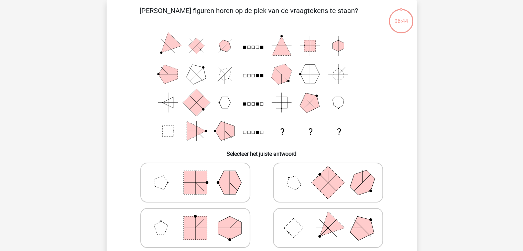
click at [343, 195] on icon at bounding box center [327, 182] width 103 height 34
click at [332, 174] on input "radio" at bounding box center [330, 171] width 4 height 4
radio input "true"
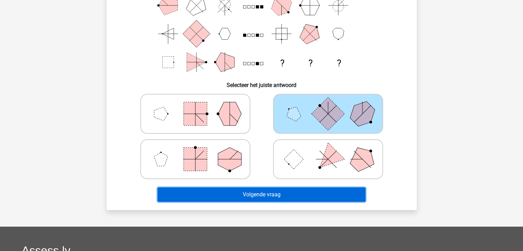
click at [297, 196] on button "Volgende vraag" at bounding box center [261, 194] width 208 height 14
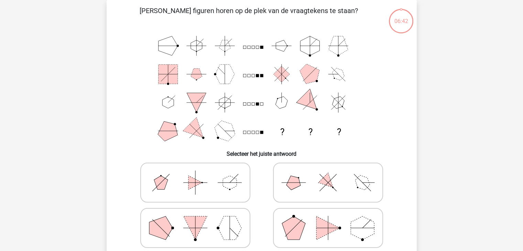
click at [316, 189] on icon at bounding box center [327, 182] width 103 height 34
click at [328, 174] on input "radio" at bounding box center [330, 171] width 4 height 4
radio input "true"
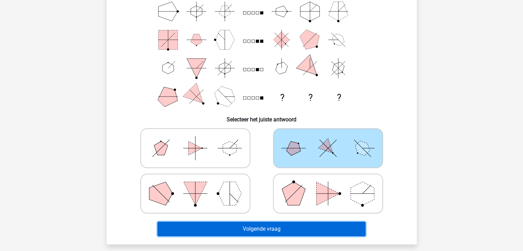
click at [269, 225] on button "Volgende vraag" at bounding box center [261, 229] width 208 height 14
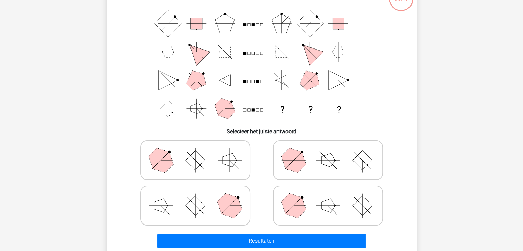
scroll to position [66, 0]
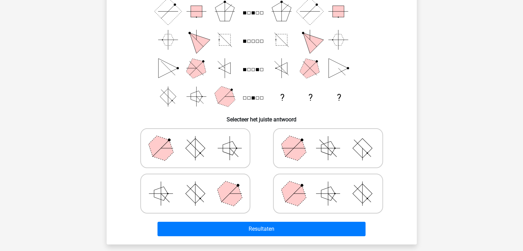
click at [209, 205] on icon at bounding box center [195, 193] width 103 height 34
click at [200, 185] on input "radio" at bounding box center [197, 182] width 4 height 4
radio input "true"
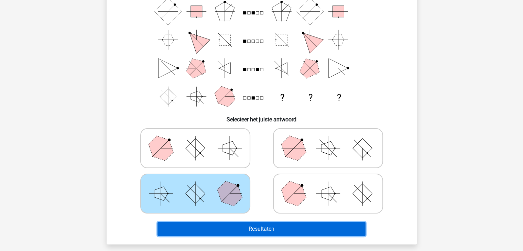
click at [261, 230] on button "Resultaten" at bounding box center [261, 229] width 208 height 14
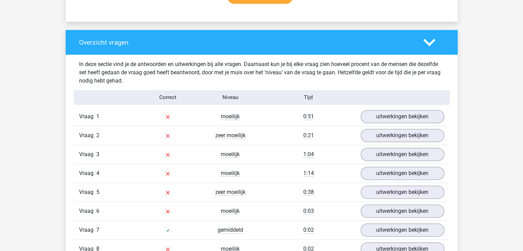
scroll to position [481, 0]
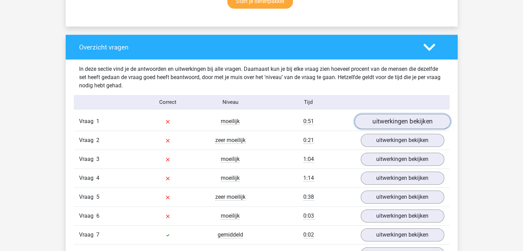
click at [391, 123] on link "uitwerkingen bekijken" at bounding box center [402, 121] width 96 height 15
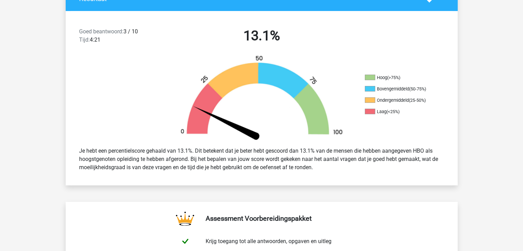
scroll to position [103, 0]
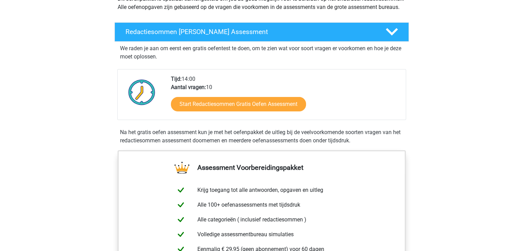
scroll to position [103, 0]
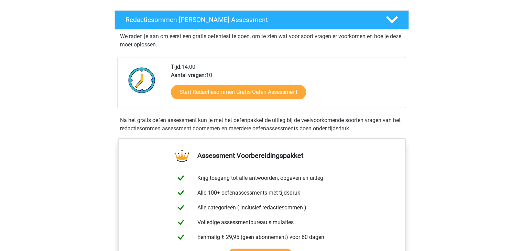
drag, startPoint x: 485, startPoint y: 95, endPoint x: 442, endPoint y: 43, distance: 67.8
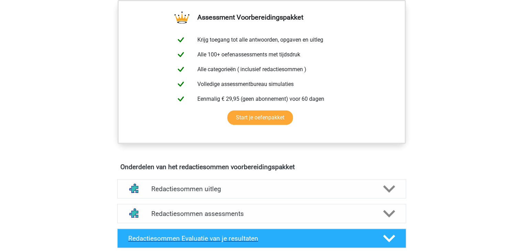
scroll to position [241, 0]
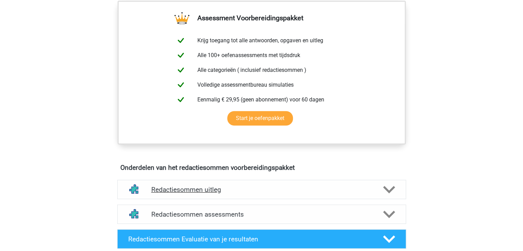
click at [208, 194] on h4 "Redactiesommen uitleg" at bounding box center [261, 190] width 221 height 8
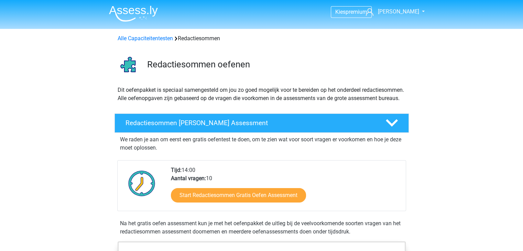
scroll to position [0, 0]
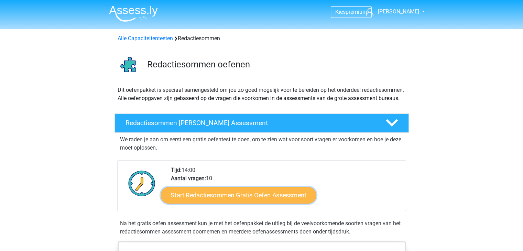
click at [233, 203] on link "Start Redactiesommen Gratis Oefen Assessment" at bounding box center [238, 195] width 155 height 17
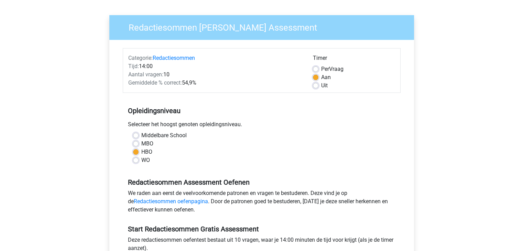
scroll to position [138, 0]
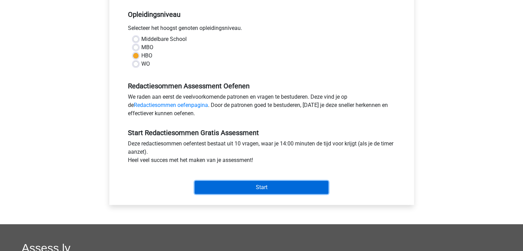
click at [224, 186] on input "Start" at bounding box center [262, 187] width 134 height 13
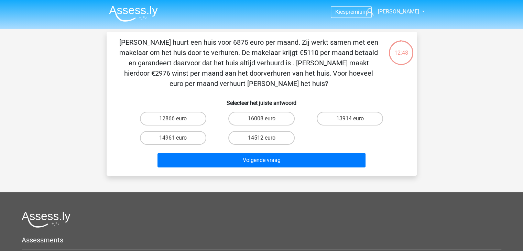
click at [176, 139] on input "14961 euro" at bounding box center [175, 140] width 4 height 4
radio input "true"
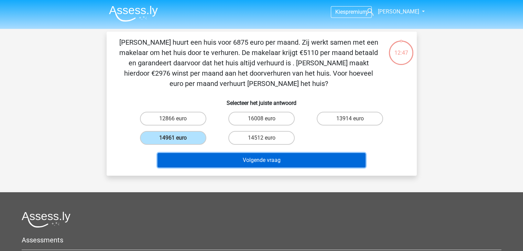
click at [241, 157] on button "Volgende vraag" at bounding box center [261, 160] width 208 height 14
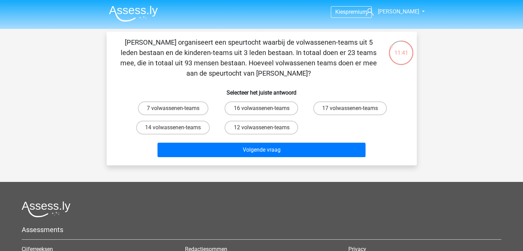
drag, startPoint x: 195, startPoint y: 92, endPoint x: 184, endPoint y: 94, distance: 11.9
click at [195, 92] on h6 "Selecteer het juiste antwoord" at bounding box center [262, 90] width 288 height 12
click at [173, 105] on label "7 volwassenen-teams" at bounding box center [173, 108] width 70 height 14
click at [173, 108] on input "7 volwassenen-teams" at bounding box center [175, 110] width 4 height 4
radio input "true"
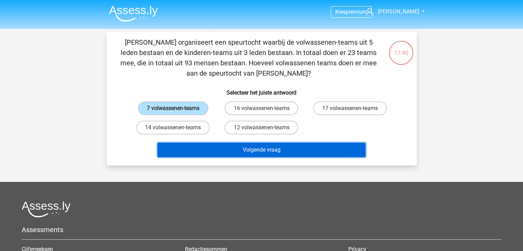
click at [263, 148] on button "Volgende vraag" at bounding box center [261, 150] width 208 height 14
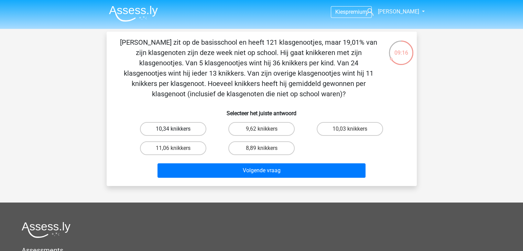
click at [192, 130] on label "10,34 knikkers" at bounding box center [173, 129] width 66 height 14
click at [177, 130] on input "10,34 knikkers" at bounding box center [175, 131] width 4 height 4
radio input "true"
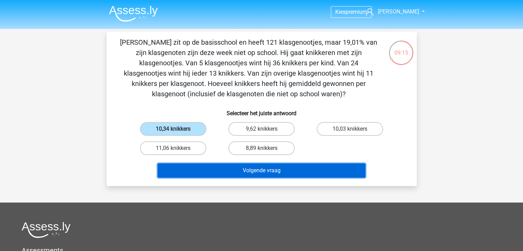
click at [237, 171] on button "Volgende vraag" at bounding box center [261, 170] width 208 height 14
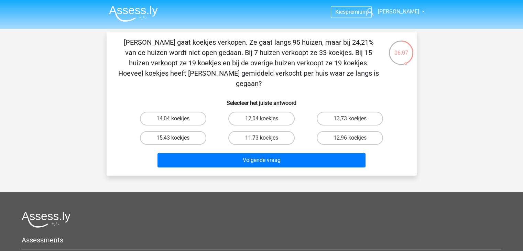
click at [162, 131] on label "15,43 koekjes" at bounding box center [173, 138] width 66 height 14
click at [173, 138] on input "15,43 koekjes" at bounding box center [175, 140] width 4 height 4
radio input "true"
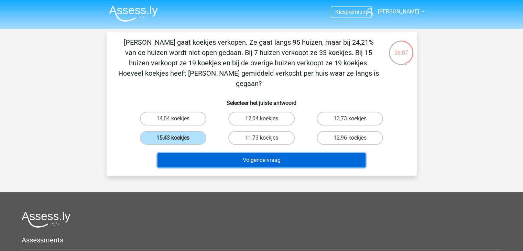
click at [210, 153] on button "Volgende vraag" at bounding box center [261, 160] width 208 height 14
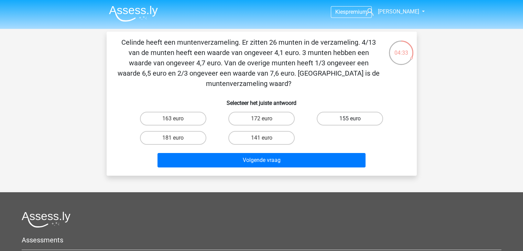
click at [366, 117] on label "155 euro" at bounding box center [350, 119] width 66 height 14
click at [354, 119] on input "155 euro" at bounding box center [352, 121] width 4 height 4
radio input "true"
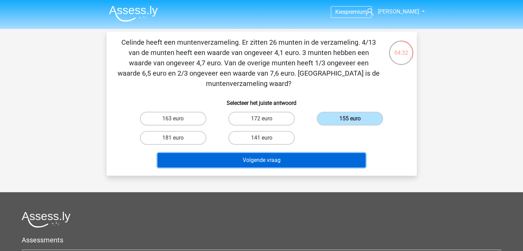
click at [303, 166] on button "Volgende vraag" at bounding box center [261, 160] width 208 height 14
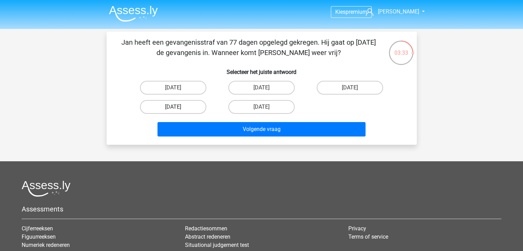
click at [162, 108] on label "13 augustus" at bounding box center [173, 107] width 66 height 14
click at [173, 108] on input "13 augustus" at bounding box center [175, 109] width 4 height 4
radio input "true"
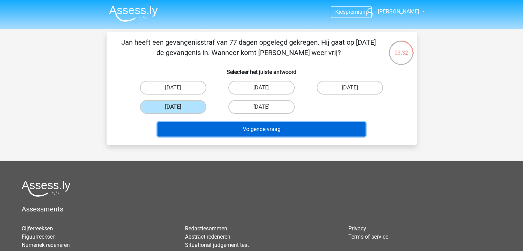
click at [309, 135] on button "Volgende vraag" at bounding box center [261, 129] width 208 height 14
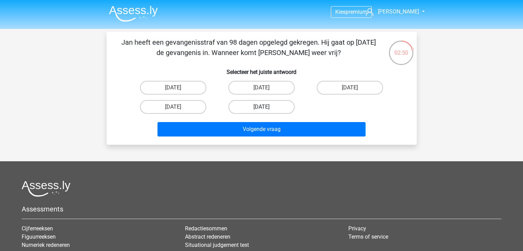
click at [274, 106] on label "22 augustus" at bounding box center [261, 107] width 66 height 14
click at [266, 107] on input "22 augustus" at bounding box center [263, 109] width 4 height 4
radio input "true"
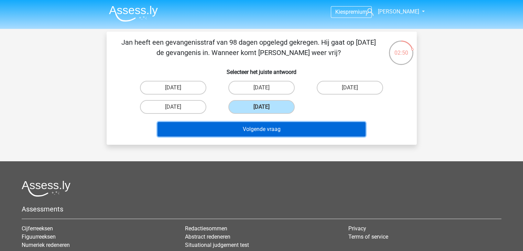
click at [287, 130] on button "Volgende vraag" at bounding box center [261, 129] width 208 height 14
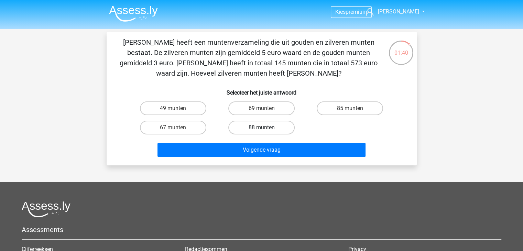
click at [267, 132] on label "88 munten" at bounding box center [261, 128] width 66 height 14
click at [266, 132] on input "88 munten" at bounding box center [263, 130] width 4 height 4
radio input "true"
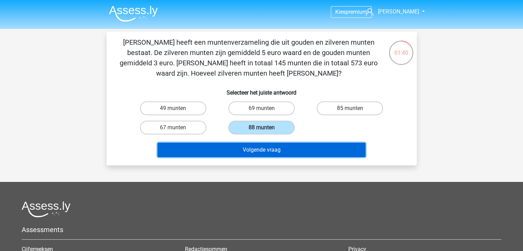
click at [267, 149] on button "Volgende vraag" at bounding box center [261, 150] width 208 height 14
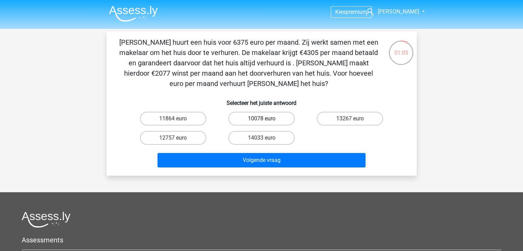
click at [261, 121] on label "10078 euro" at bounding box center [261, 119] width 66 height 14
click at [261, 121] on input "10078 euro" at bounding box center [263, 121] width 4 height 4
radio input "true"
click at [249, 116] on label "10078 euro" at bounding box center [261, 119] width 66 height 14
click at [261, 119] on input "10078 euro" at bounding box center [263, 121] width 4 height 4
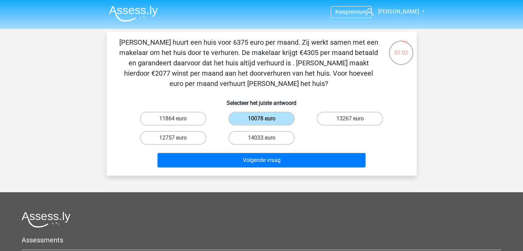
click at [217, 104] on h6 "Selecteer het juiste antwoord" at bounding box center [262, 100] width 288 height 12
click at [247, 112] on label "10078 euro" at bounding box center [261, 119] width 66 height 14
click at [261, 119] on input "10078 euro" at bounding box center [263, 121] width 4 height 4
click at [182, 135] on label "12757 euro" at bounding box center [173, 138] width 66 height 14
click at [177, 138] on input "12757 euro" at bounding box center [175, 140] width 4 height 4
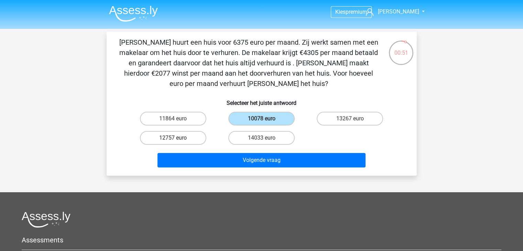
radio input "true"
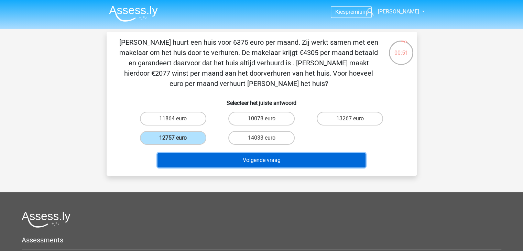
click at [202, 154] on button "Volgende vraag" at bounding box center [261, 160] width 208 height 14
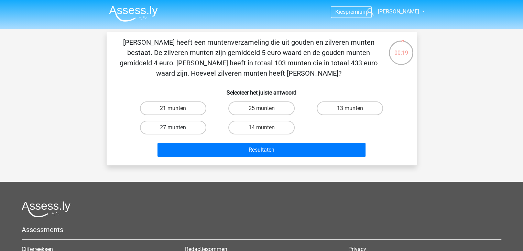
click at [194, 127] on label "27 munten" at bounding box center [173, 128] width 66 height 14
click at [177, 128] on input "27 munten" at bounding box center [175, 130] width 4 height 4
radio input "true"
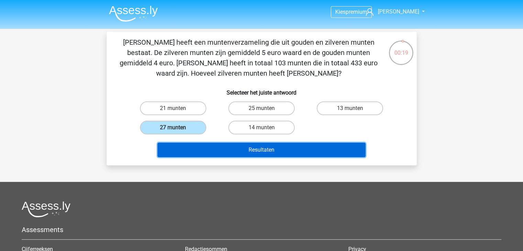
click at [257, 147] on button "Resultaten" at bounding box center [261, 150] width 208 height 14
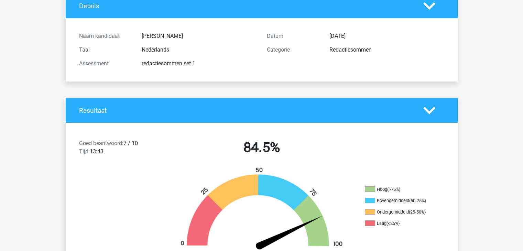
scroll to position [69, 0]
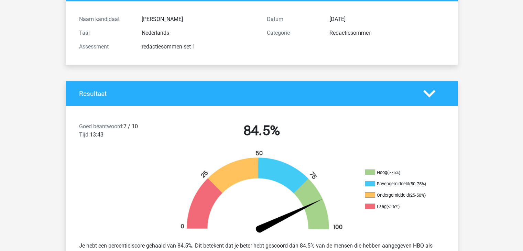
drag, startPoint x: 143, startPoint y: 46, endPoint x: 196, endPoint y: 40, distance: 53.6
click at [196, 40] on div "Naam kandidaat Johanna Taal Nederlands Assessment redactiesommen set 1" at bounding box center [168, 32] width 188 height 41
click at [230, 53] on div "Assessment redactiesommen set 1" at bounding box center [168, 47] width 188 height 14
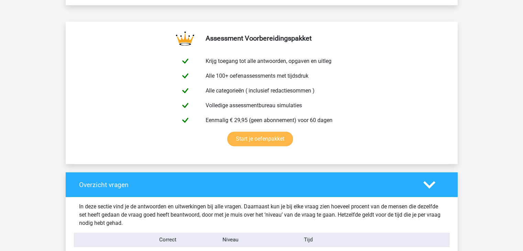
scroll to position [481, 0]
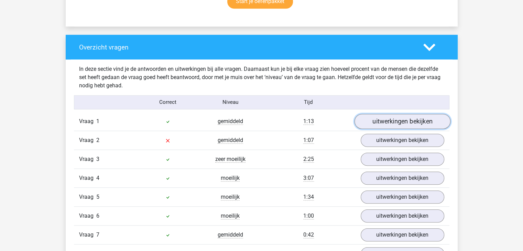
click at [384, 121] on link "uitwerkingen bekijken" at bounding box center [402, 121] width 96 height 15
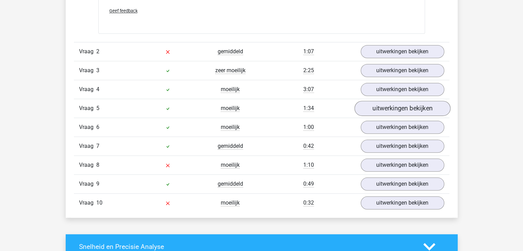
scroll to position [722, 0]
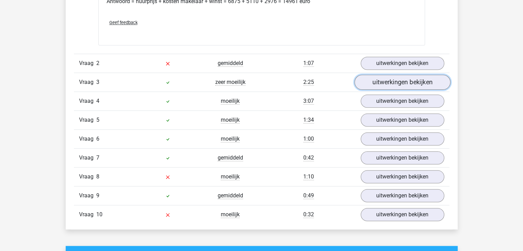
click at [407, 84] on link "uitwerkingen bekijken" at bounding box center [402, 82] width 96 height 15
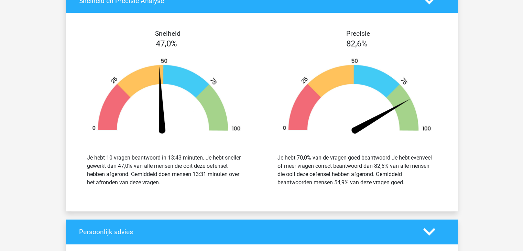
scroll to position [1341, 0]
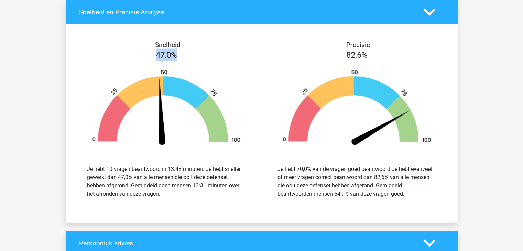
drag, startPoint x: 155, startPoint y: 52, endPoint x: 178, endPoint y: 52, distance: 22.7
click at [178, 52] on div "47,0%" at bounding box center [166, 55] width 190 height 12
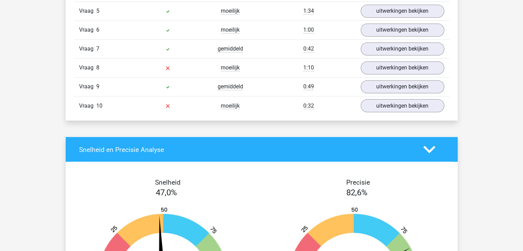
scroll to position [1203, 0]
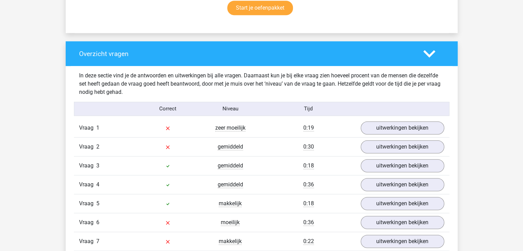
scroll to position [516, 0]
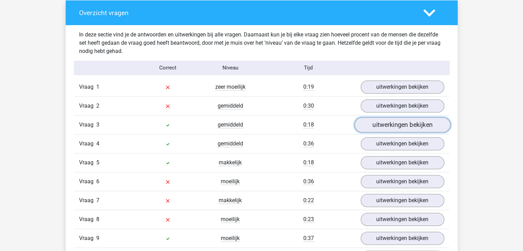
click at [404, 124] on link "uitwerkingen bekijken" at bounding box center [402, 124] width 96 height 15
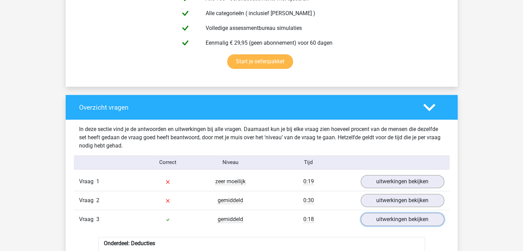
scroll to position [413, 0]
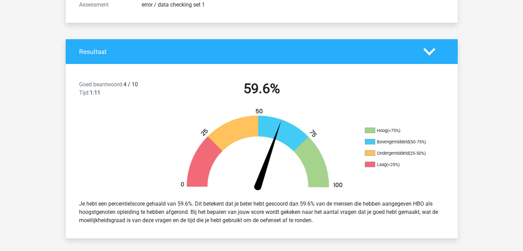
scroll to position [138, 0]
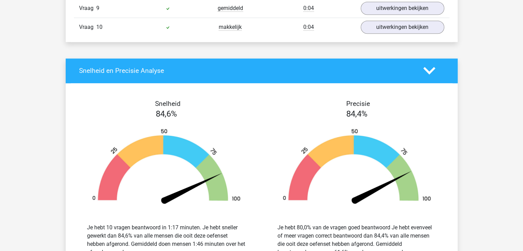
scroll to position [756, 0]
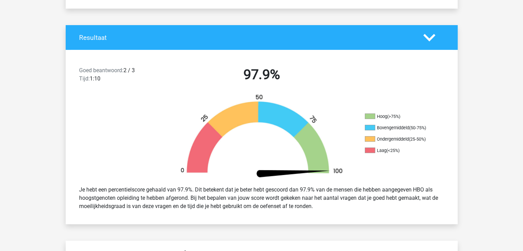
scroll to position [34, 0]
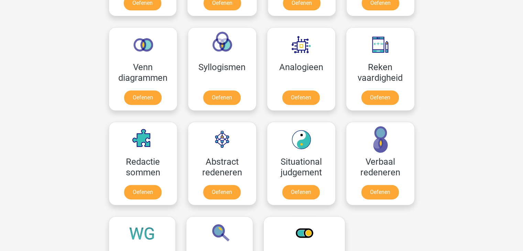
scroll to position [378, 0]
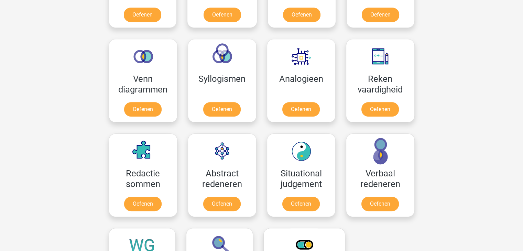
click at [506, 125] on div "Kies premium Johanna johannavdp@gmail.com" at bounding box center [261, 167] width 523 height 1090
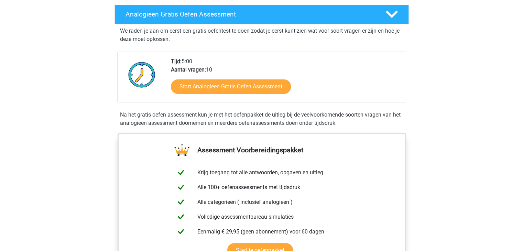
scroll to position [138, 0]
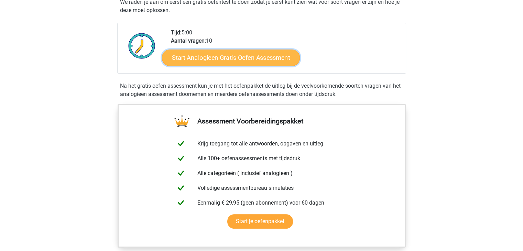
click at [226, 61] on link "Start Analogieen Gratis Oefen Assessment" at bounding box center [231, 57] width 138 height 17
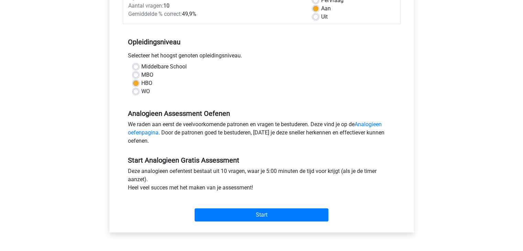
scroll to position [103, 0]
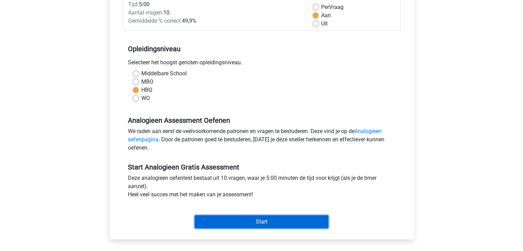
click at [252, 224] on input "Start" at bounding box center [262, 221] width 134 height 13
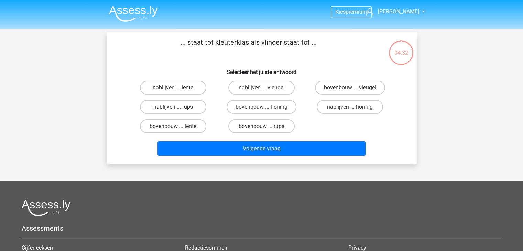
click at [194, 107] on label "nablijven ... rups" at bounding box center [173, 107] width 66 height 14
click at [177, 107] on input "nablijven ... rups" at bounding box center [175, 109] width 4 height 4
radio input "true"
click at [183, 110] on label "nablijven ... rups" at bounding box center [173, 107] width 66 height 14
click at [177, 110] on input "nablijven ... rups" at bounding box center [175, 109] width 4 height 4
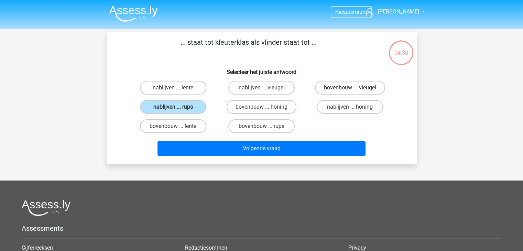
click at [333, 88] on label "bovenbouw ... vleugel" at bounding box center [350, 88] width 70 height 14
click at [350, 88] on input "bovenbouw ... vleugel" at bounding box center [352, 90] width 4 height 4
radio input "true"
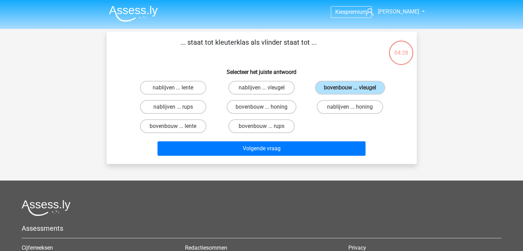
click at [334, 114] on div "nablijven ... honing" at bounding box center [350, 106] width 88 height 19
click at [333, 109] on label "nablijven ... honing" at bounding box center [350, 107] width 66 height 14
click at [350, 109] on input "nablijven ... honing" at bounding box center [352, 109] width 4 height 4
radio input "true"
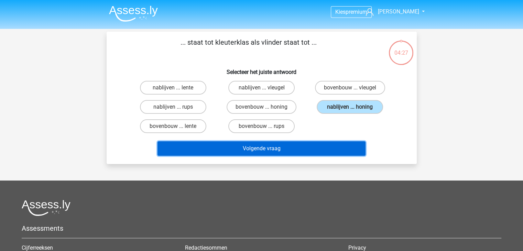
click at [312, 143] on button "Volgende vraag" at bounding box center [261, 148] width 208 height 14
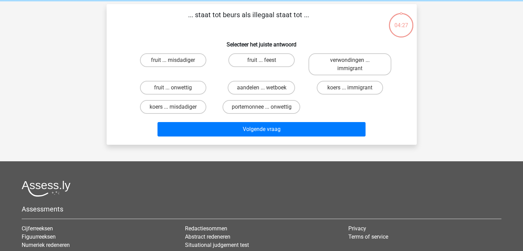
scroll to position [32, 0]
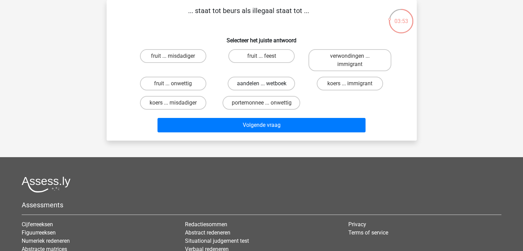
click at [268, 85] on label "aandelen ... wetboek" at bounding box center [261, 84] width 67 height 14
click at [266, 85] on input "aandelen ... wetboek" at bounding box center [263, 86] width 4 height 4
radio input "true"
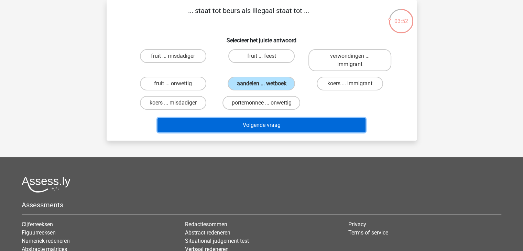
click at [270, 128] on button "Volgende vraag" at bounding box center [261, 125] width 208 height 14
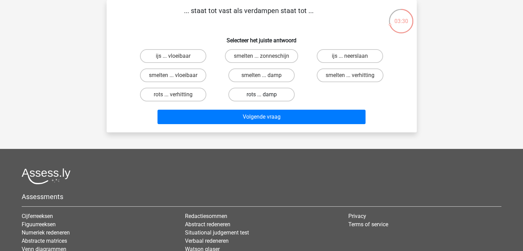
click at [259, 97] on label "rots ... damp" at bounding box center [261, 95] width 66 height 14
click at [261, 97] on input "rots ... damp" at bounding box center [263, 97] width 4 height 4
radio input "true"
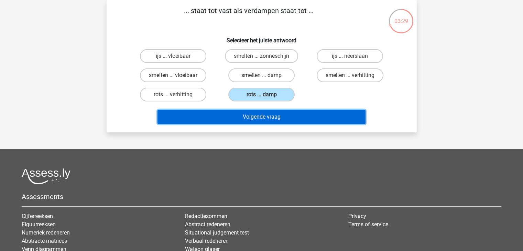
click at [252, 114] on button "Volgende vraag" at bounding box center [261, 117] width 208 height 14
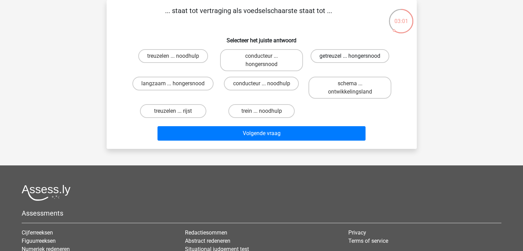
click at [340, 58] on label "getreuzel ... hongersnood" at bounding box center [349, 56] width 79 height 14
click at [350, 58] on input "getreuzel ... hongersnood" at bounding box center [352, 58] width 4 height 4
radio input "true"
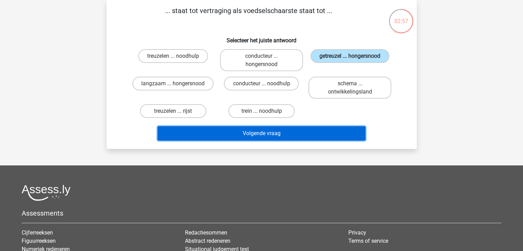
click at [308, 136] on button "Volgende vraag" at bounding box center [261, 133] width 208 height 14
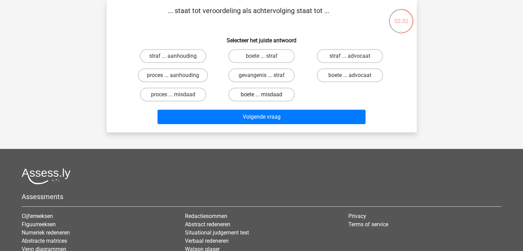
click at [281, 95] on label "boete ... misdaad" at bounding box center [261, 95] width 66 height 14
click at [266, 95] on input "boete ... misdaad" at bounding box center [263, 97] width 4 height 4
radio input "true"
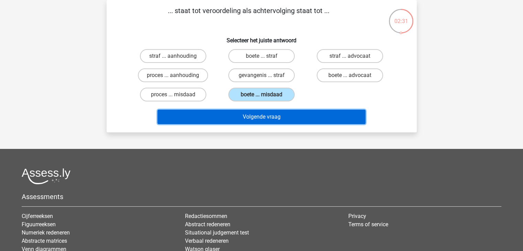
click at [288, 113] on button "Volgende vraag" at bounding box center [261, 117] width 208 height 14
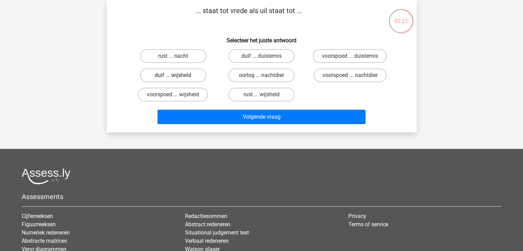
click at [182, 72] on label "duif ... wijsheid" at bounding box center [173, 75] width 66 height 14
click at [177, 75] on input "duif ... wijsheid" at bounding box center [175, 77] width 4 height 4
radio input "true"
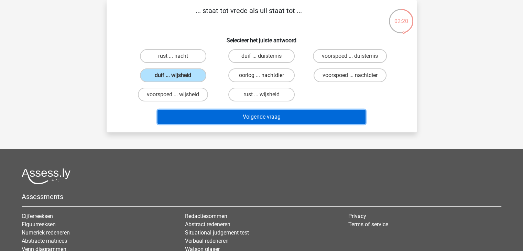
click at [272, 119] on button "Volgende vraag" at bounding box center [261, 117] width 208 height 14
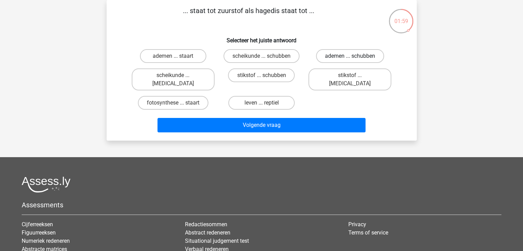
click at [340, 57] on label "ademen ... schubben" at bounding box center [350, 56] width 68 height 14
click at [350, 57] on input "ademen ... schubben" at bounding box center [352, 58] width 4 height 4
radio input "true"
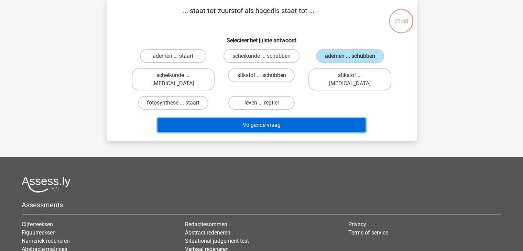
click at [299, 118] on button "Volgende vraag" at bounding box center [261, 125] width 208 height 14
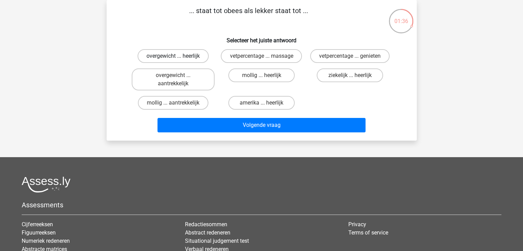
click at [185, 57] on label "overgewicht ... heerlijk" at bounding box center [173, 56] width 71 height 14
click at [177, 57] on input "overgewicht ... heerlijk" at bounding box center [175, 58] width 4 height 4
radio input "true"
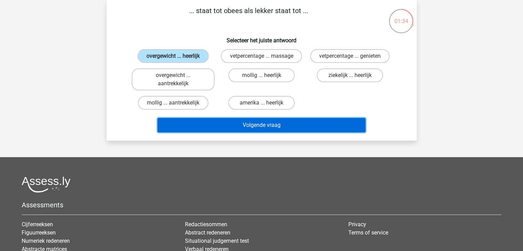
click at [214, 130] on button "Volgende vraag" at bounding box center [261, 125] width 208 height 14
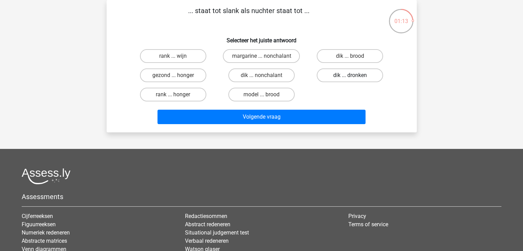
click at [341, 75] on label "dik ... dronken" at bounding box center [350, 75] width 66 height 14
click at [350, 75] on input "dik ... dronken" at bounding box center [352, 77] width 4 height 4
radio input "true"
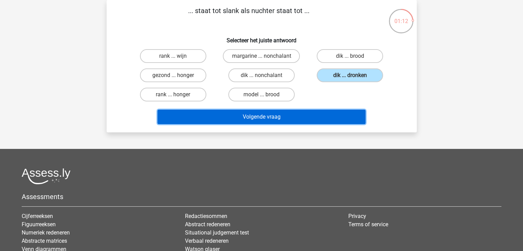
click at [308, 114] on button "Volgende vraag" at bounding box center [261, 117] width 208 height 14
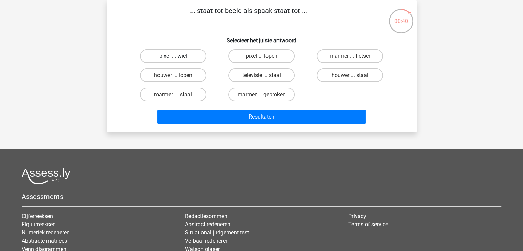
click at [193, 57] on label "pixel ... wiel" at bounding box center [173, 56] width 66 height 14
click at [177, 57] on input "pixel ... wiel" at bounding box center [175, 58] width 4 height 4
radio input "true"
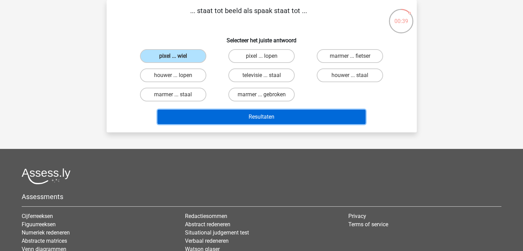
click at [225, 118] on button "Resultaten" at bounding box center [261, 117] width 208 height 14
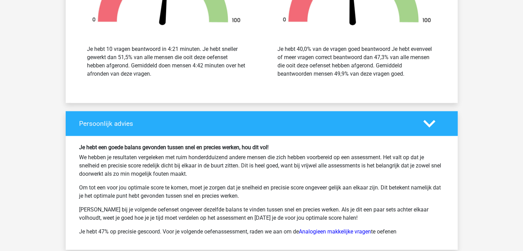
scroll to position [928, 0]
